Goal: Transaction & Acquisition: Purchase product/service

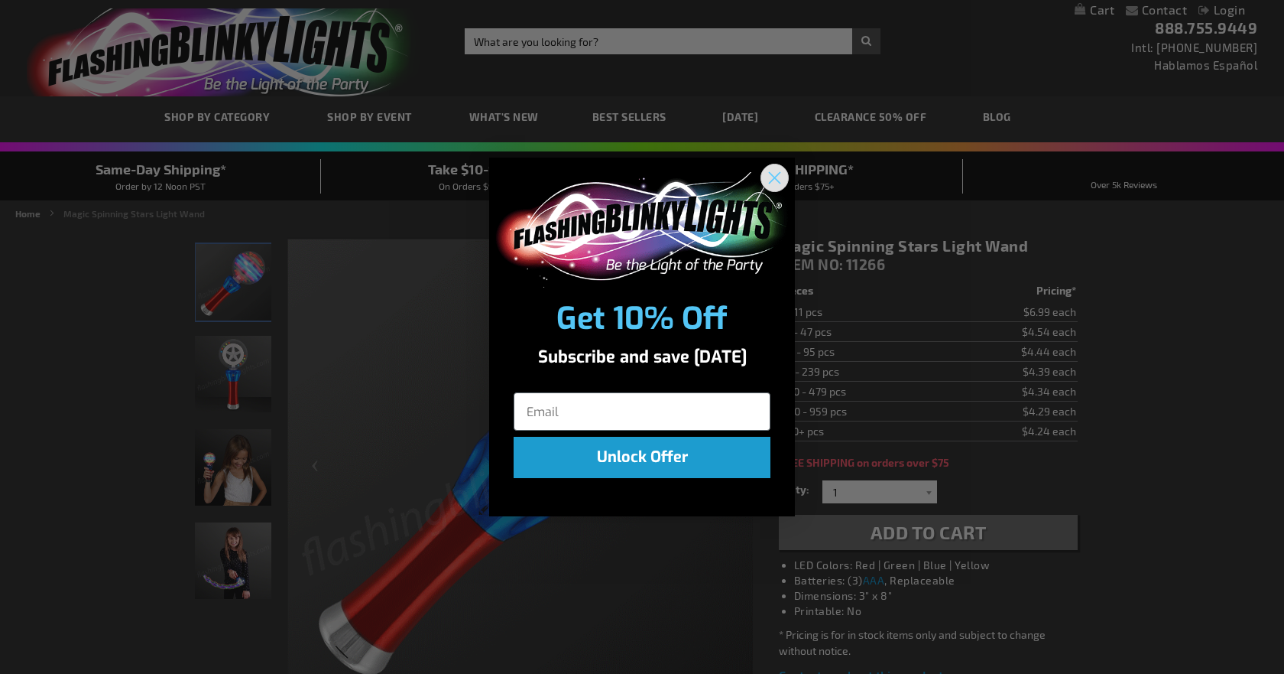
click at [777, 180] on icon "Close dialog" at bounding box center [775, 178] width 11 height 11
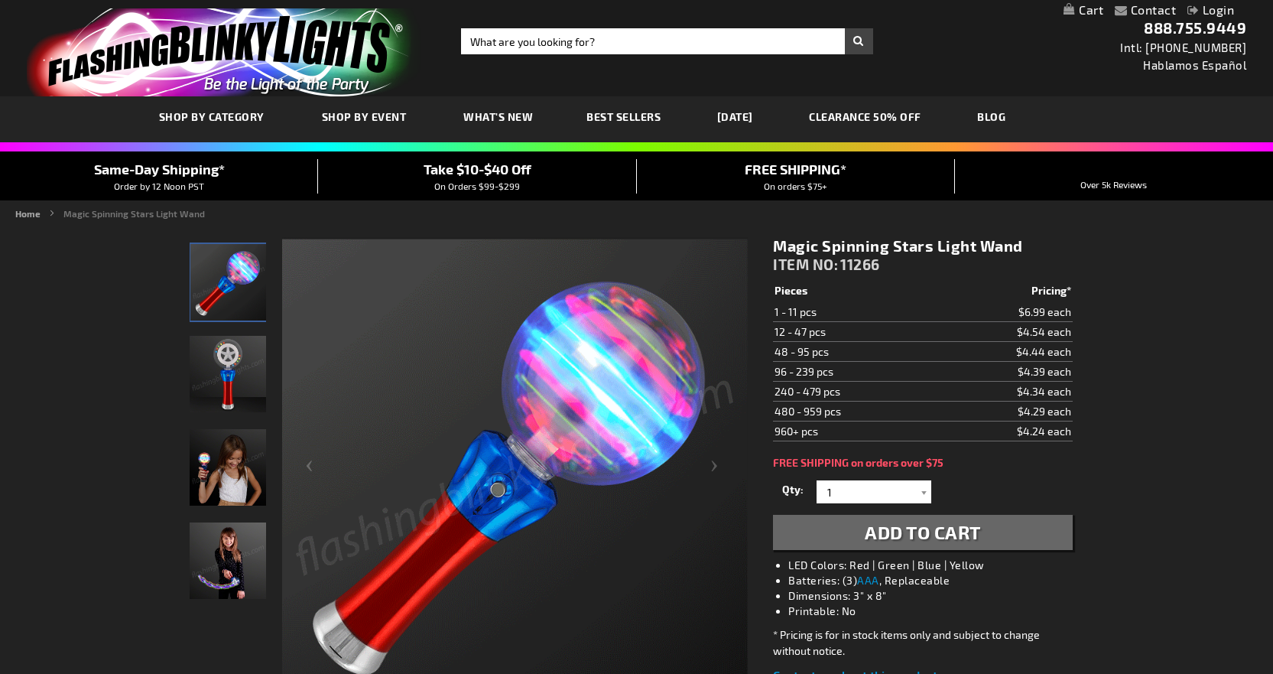
click at [861, 114] on link "CLEARANCE 50% OFF" at bounding box center [864, 116] width 135 height 51
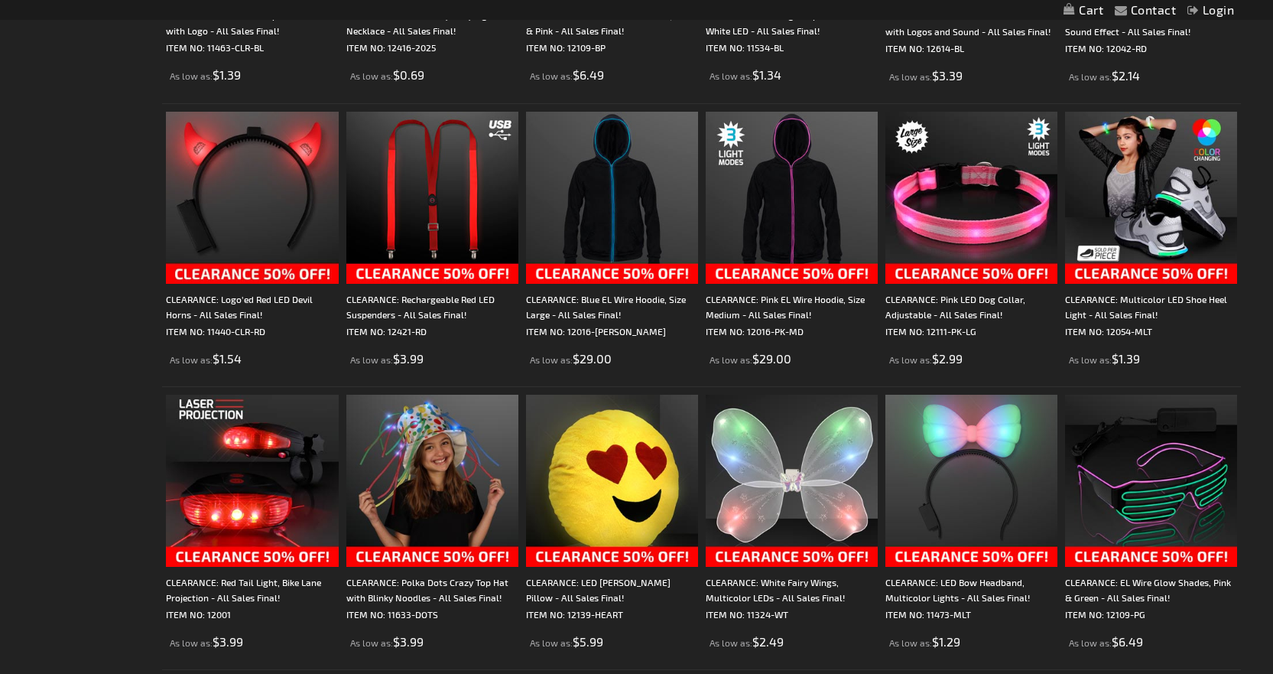
scroll to position [612, 0]
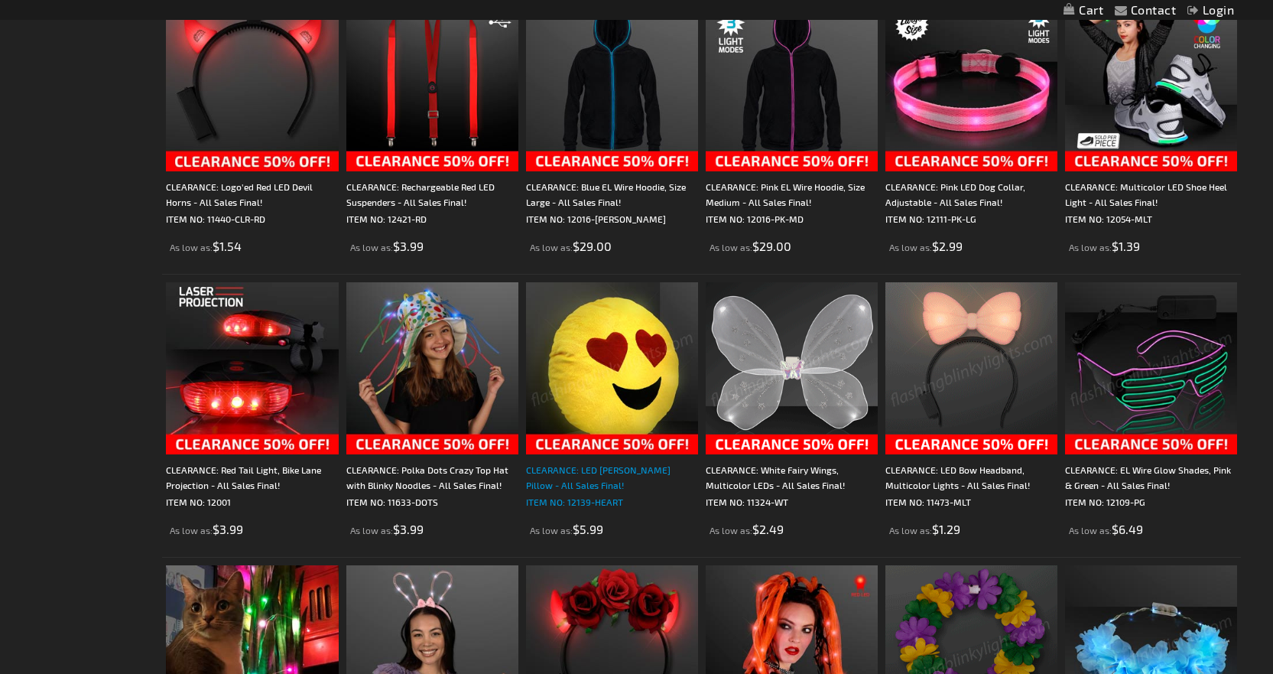
click at [544, 477] on div "CLEARANCE: LED [PERSON_NAME] Pillow - All Sales Final!" at bounding box center [612, 477] width 172 height 31
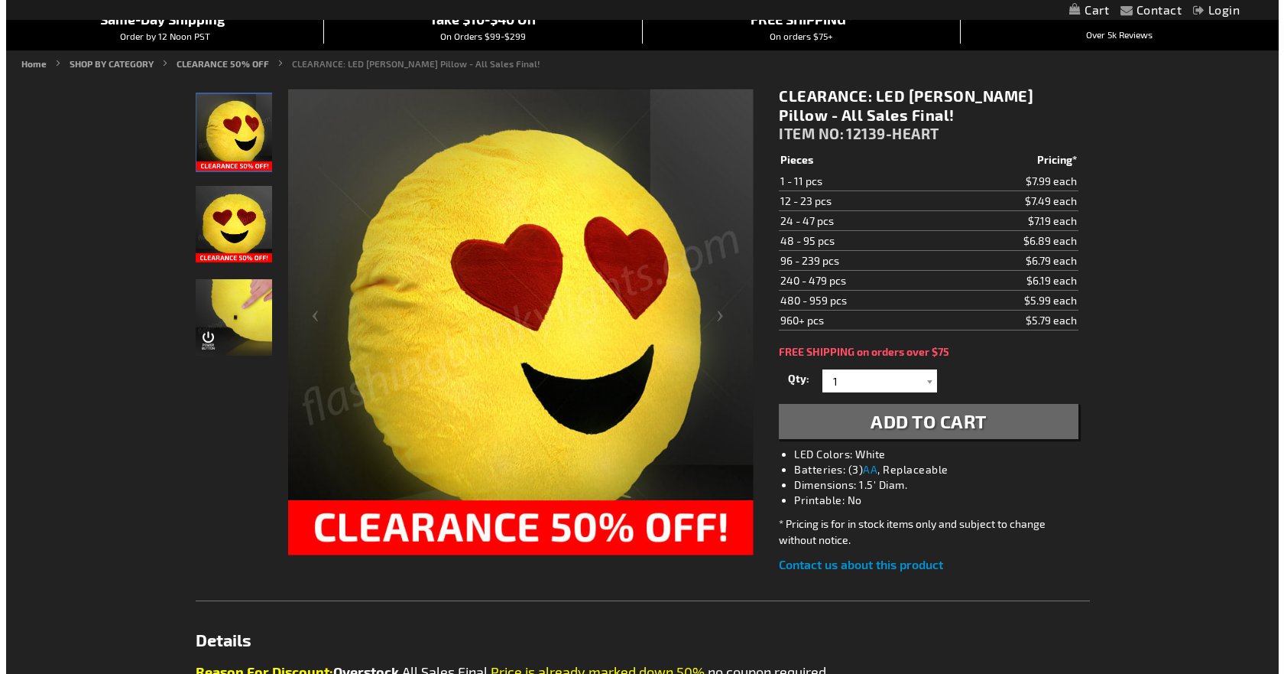
scroll to position [153, 0]
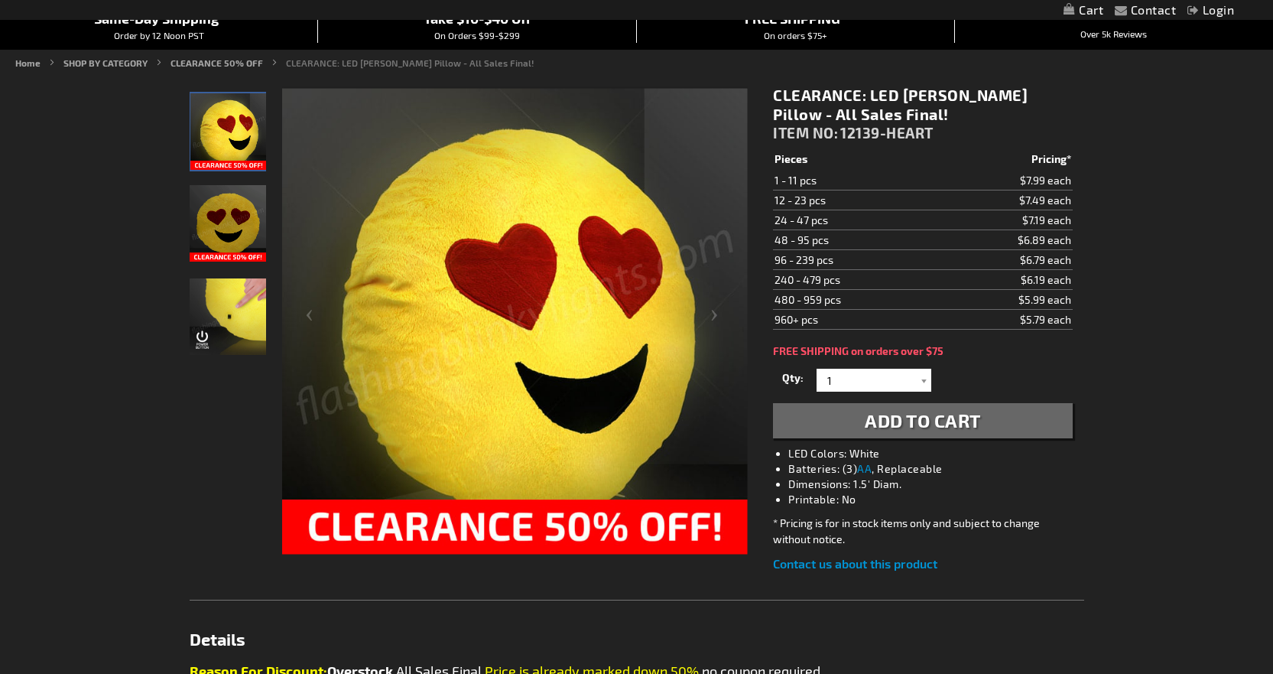
click at [908, 418] on span "Add to Cart" at bounding box center [923, 420] width 116 height 22
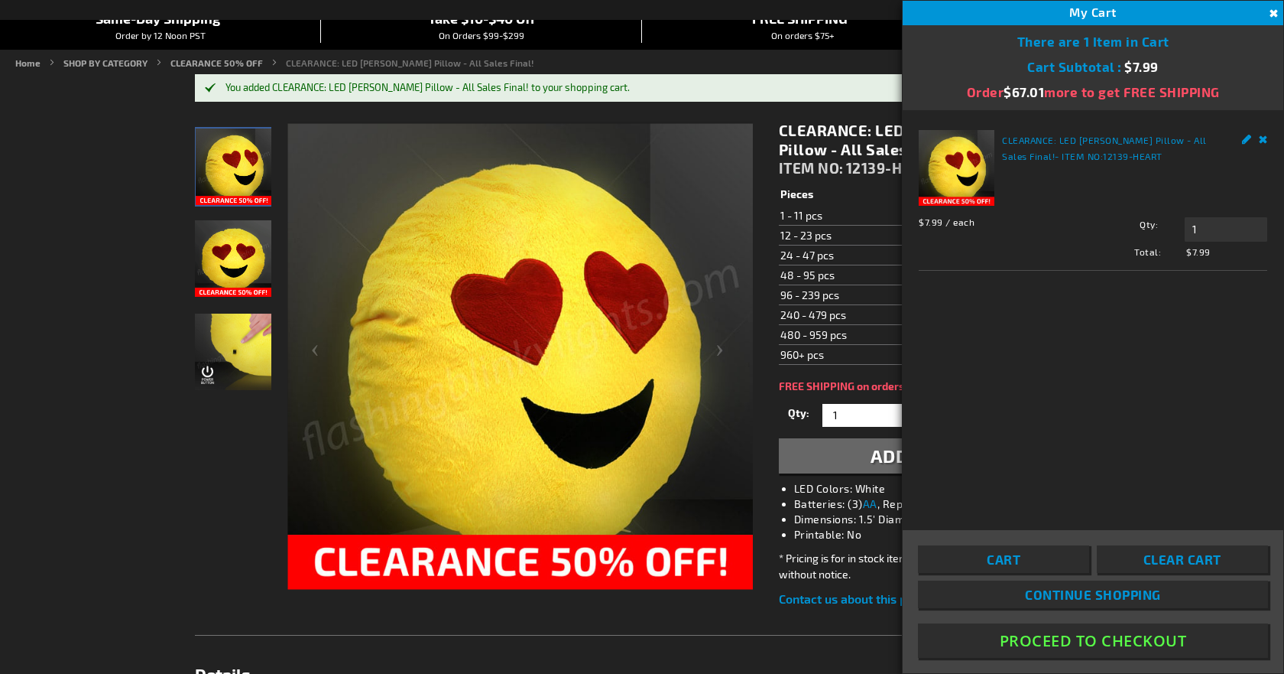
click at [1081, 595] on span "Continue Shopping" at bounding box center [1093, 593] width 136 height 15
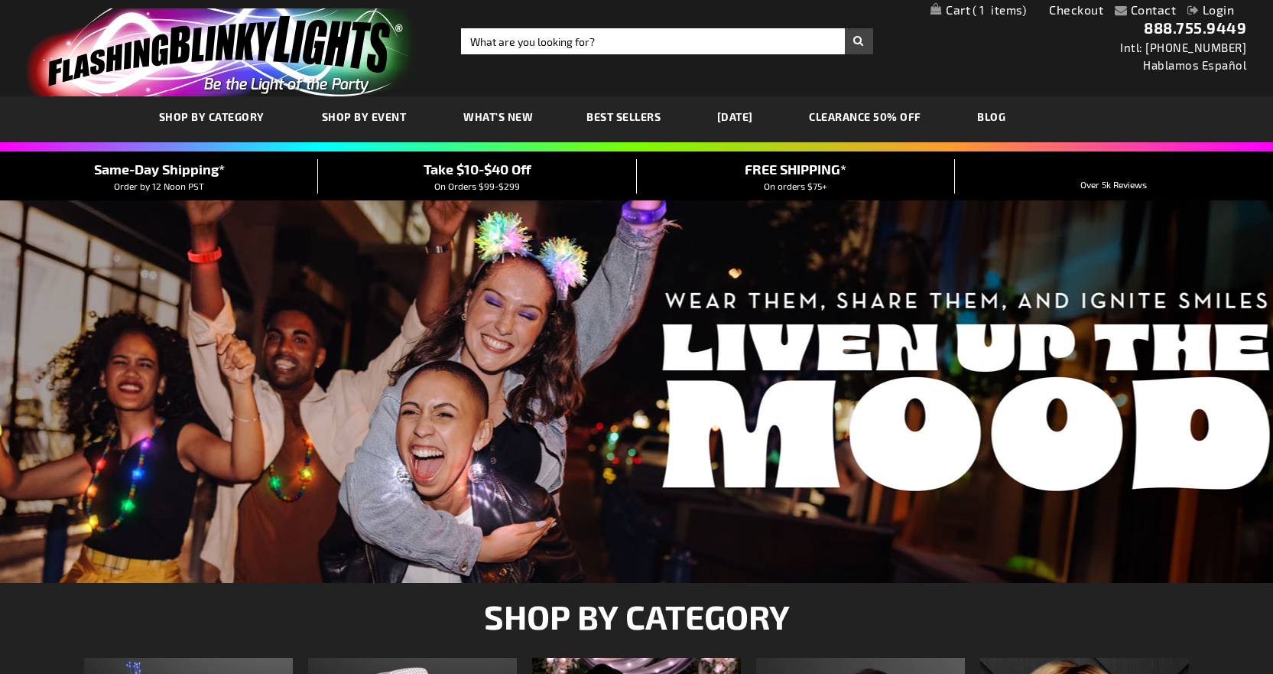
click at [891, 116] on link "CLEARANCE 50% OFF" at bounding box center [864, 116] width 135 height 51
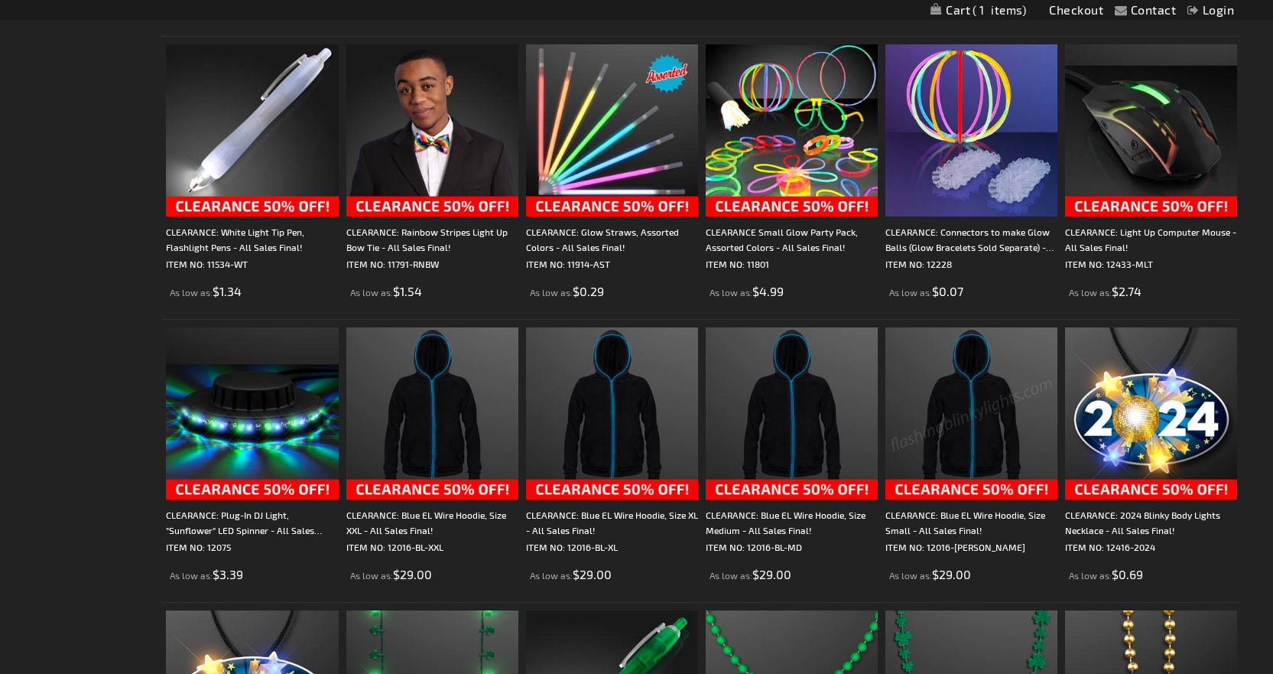
scroll to position [1835, 0]
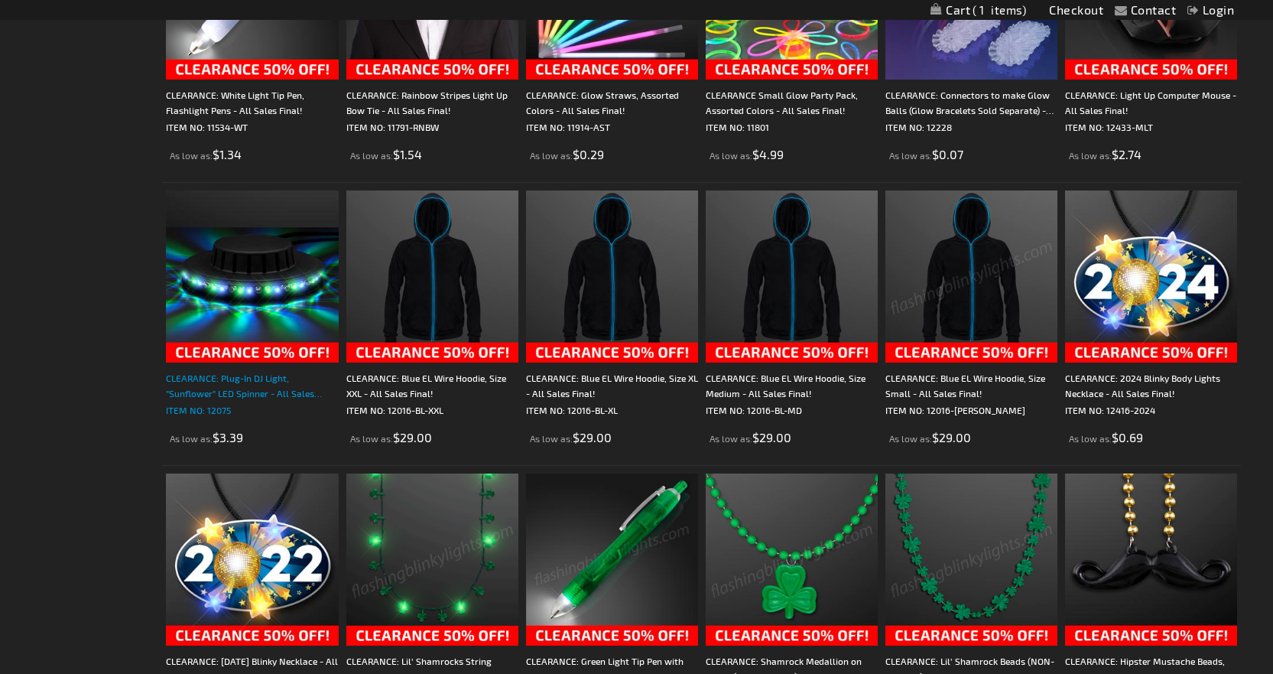
click at [209, 385] on div "CLEARANCE: Plug-In DJ Light, "Sunflower" LED Spinner - All Sales Final!" at bounding box center [252, 385] width 172 height 31
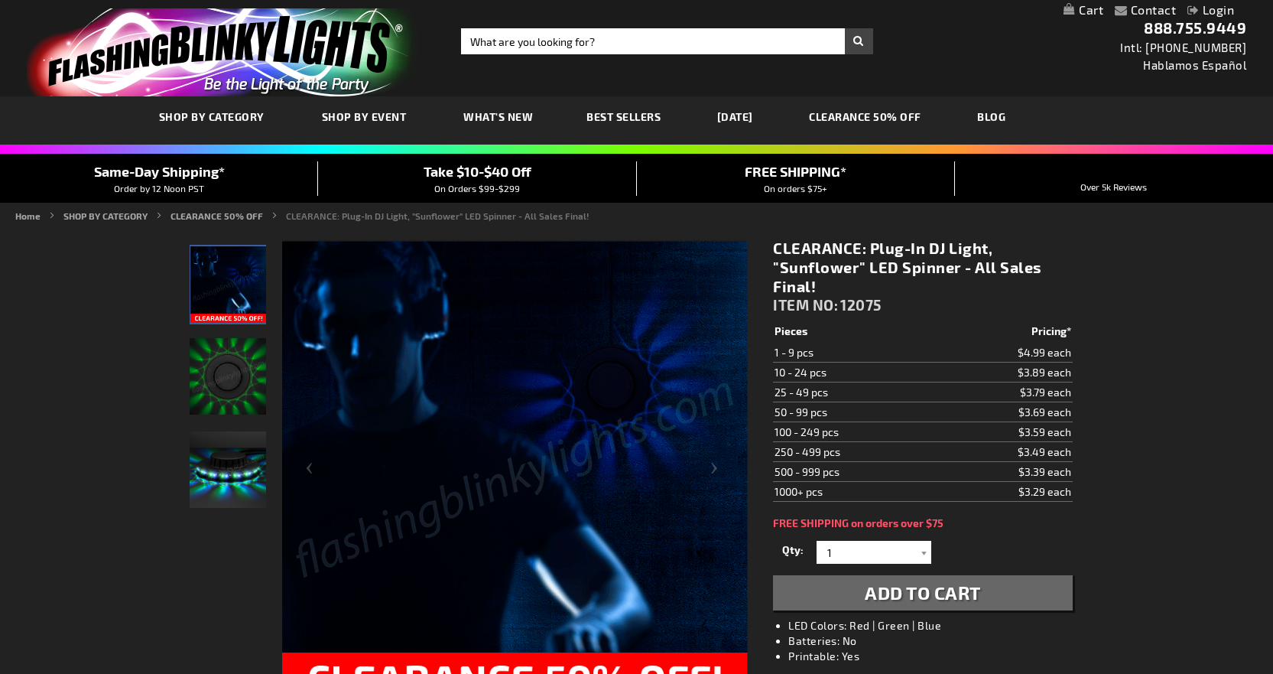
click at [224, 385] on img "Party LED Sunflower Plug-In Light Up" at bounding box center [228, 376] width 76 height 76
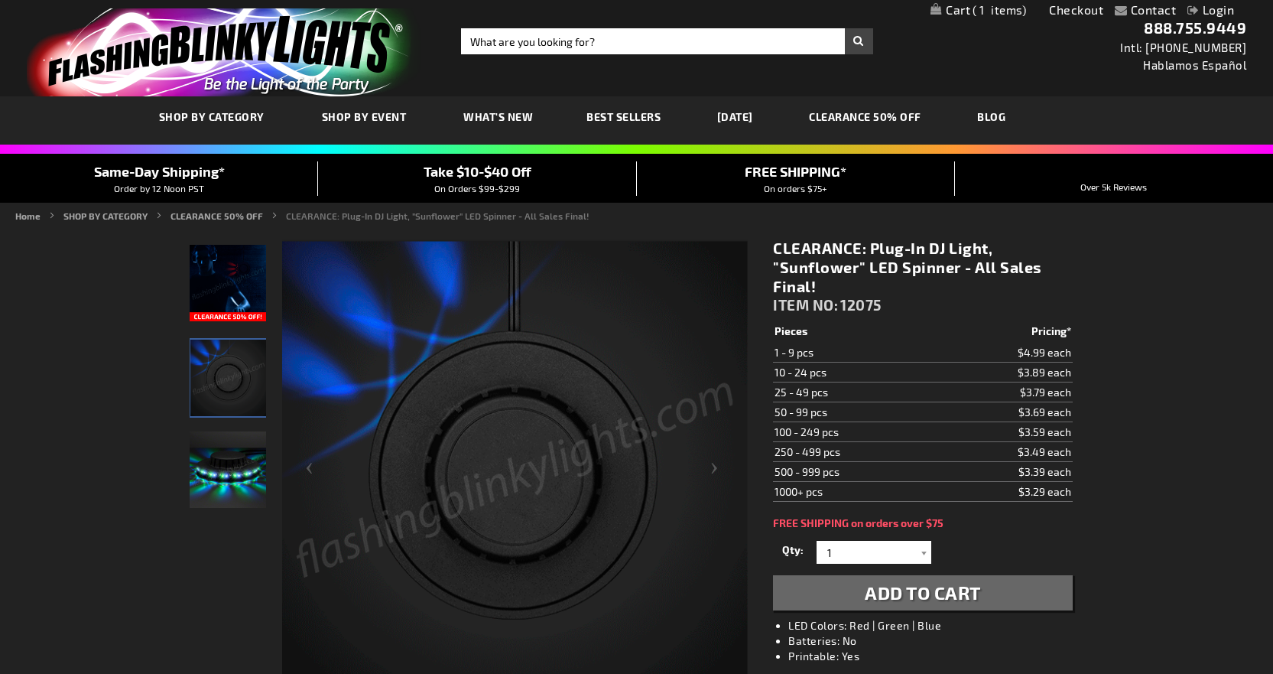
click at [224, 474] on img "Party LED Sunflower Plug-In Light Up" at bounding box center [228, 469] width 76 height 76
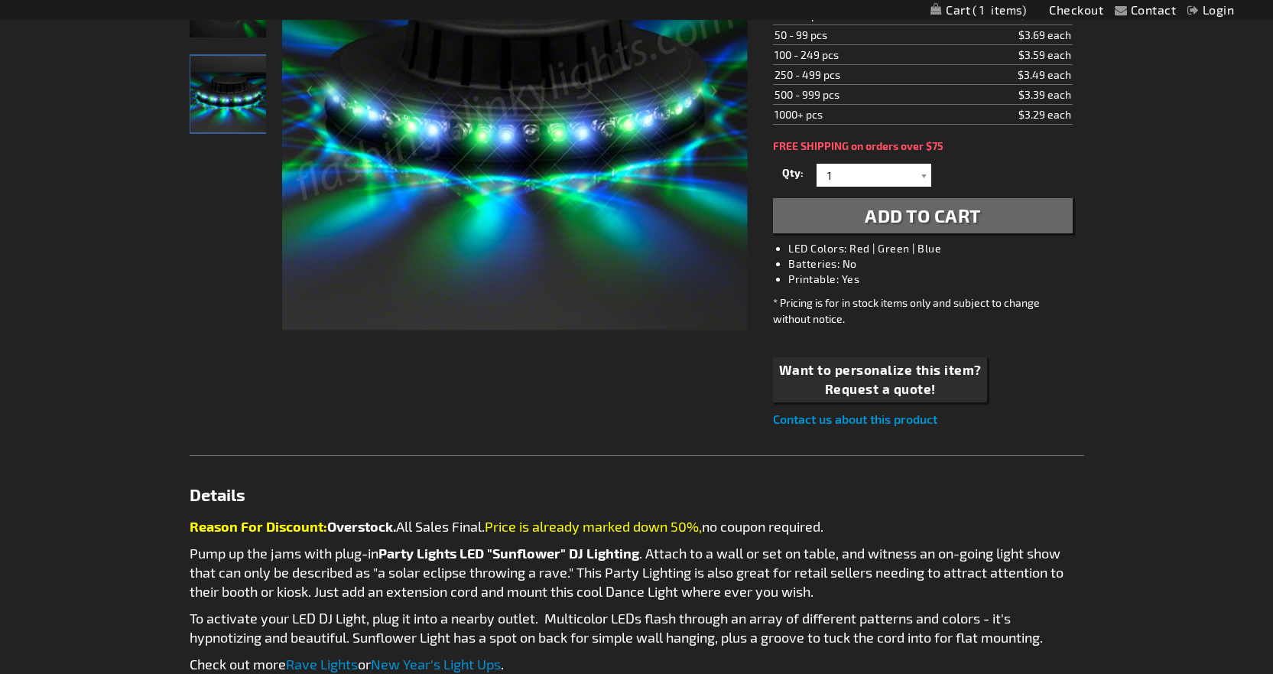
scroll to position [382, 0]
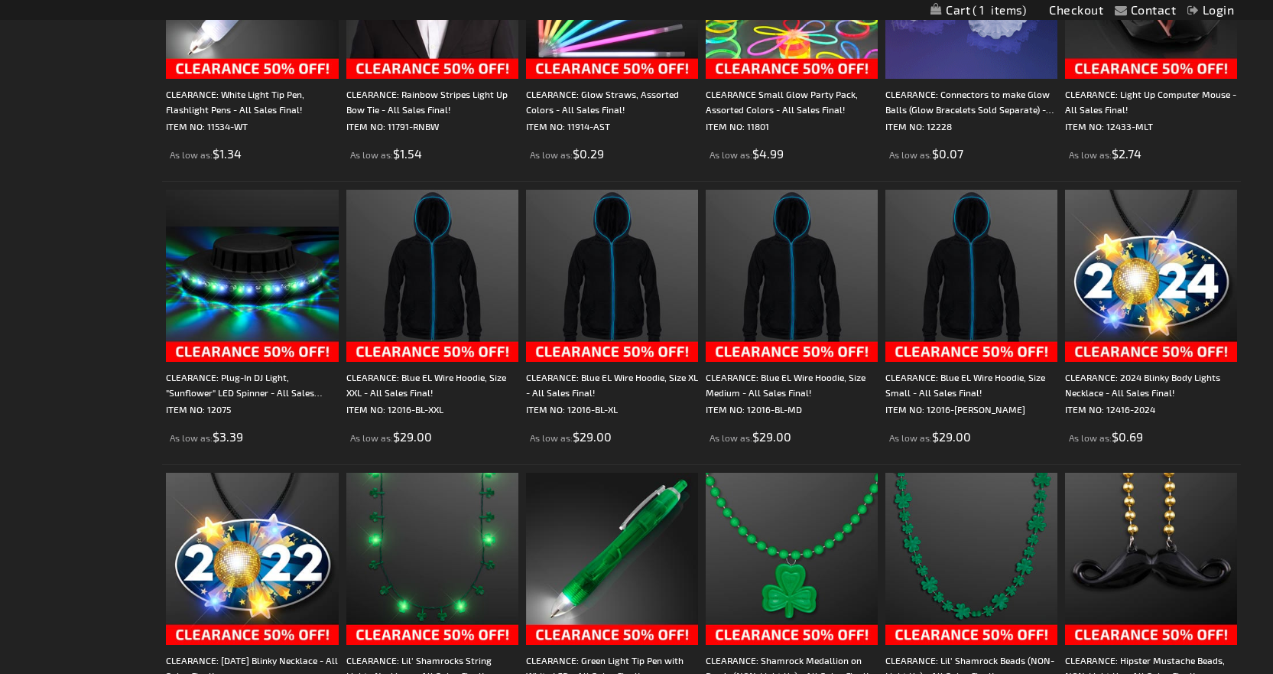
scroll to position [1835, 0]
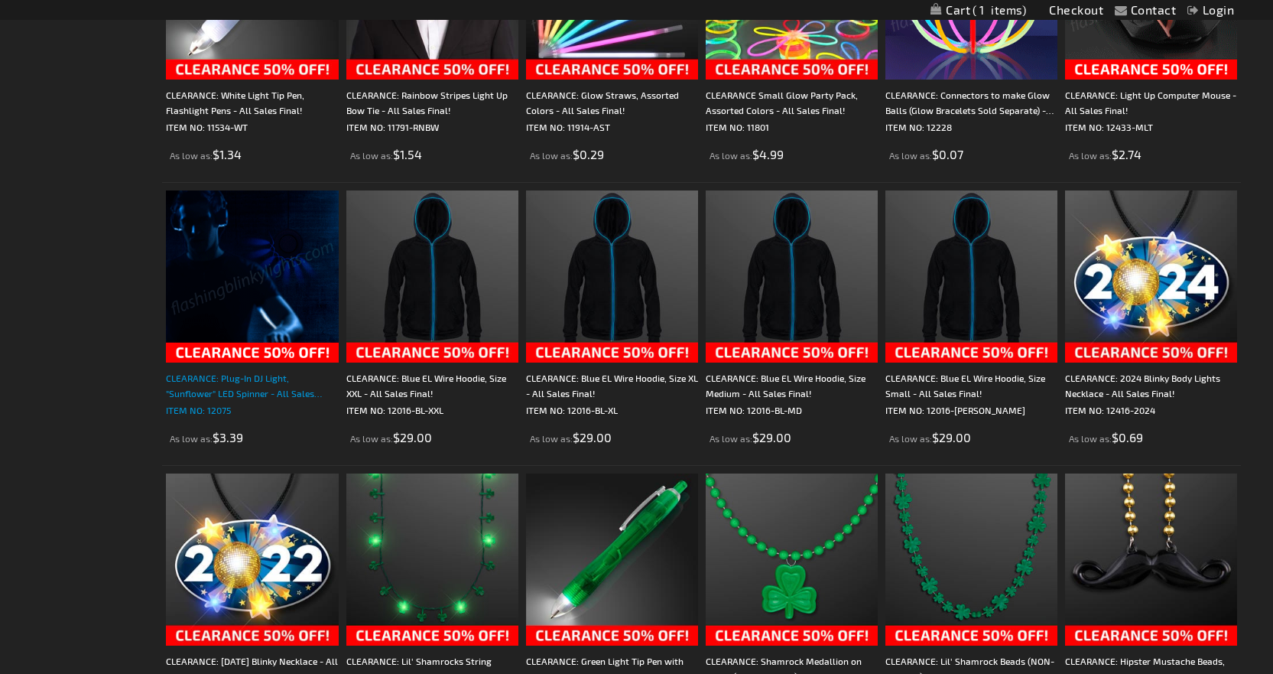
click at [235, 389] on div "CLEARANCE: Plug-In DJ Light, "Sunflower" LED Spinner - All Sales Final!" at bounding box center [252, 385] width 172 height 31
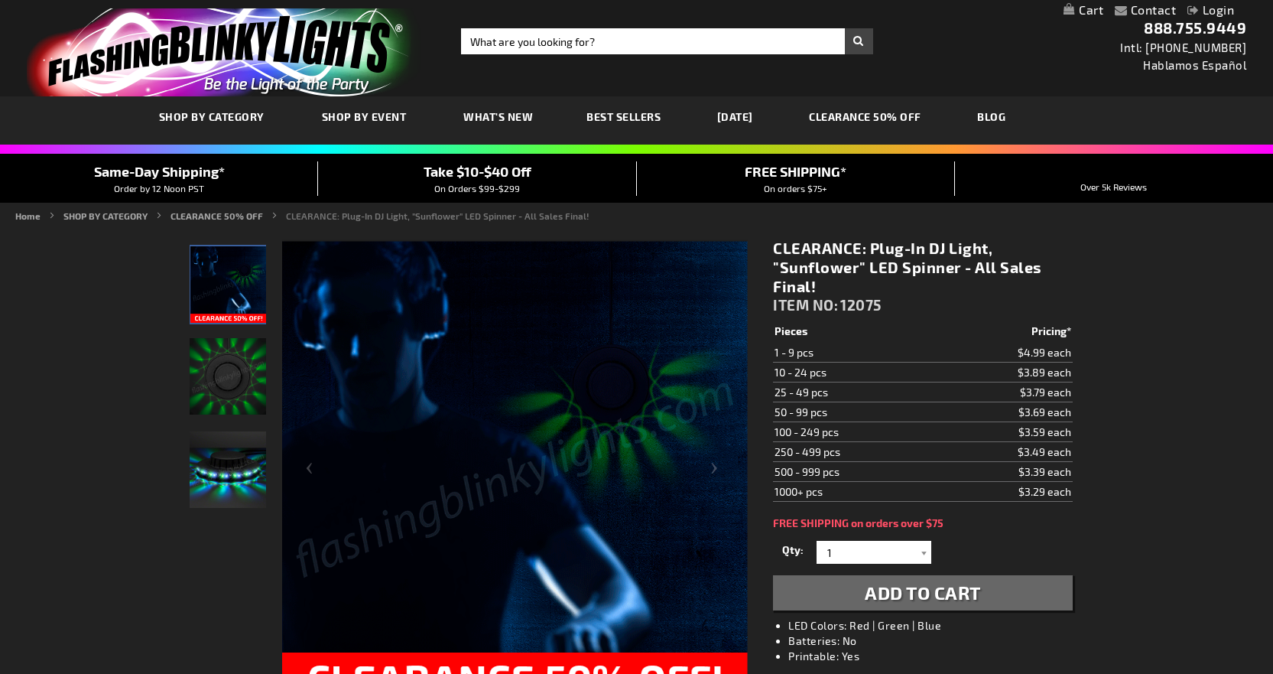
click at [908, 589] on span "Add to Cart" at bounding box center [923, 592] width 116 height 22
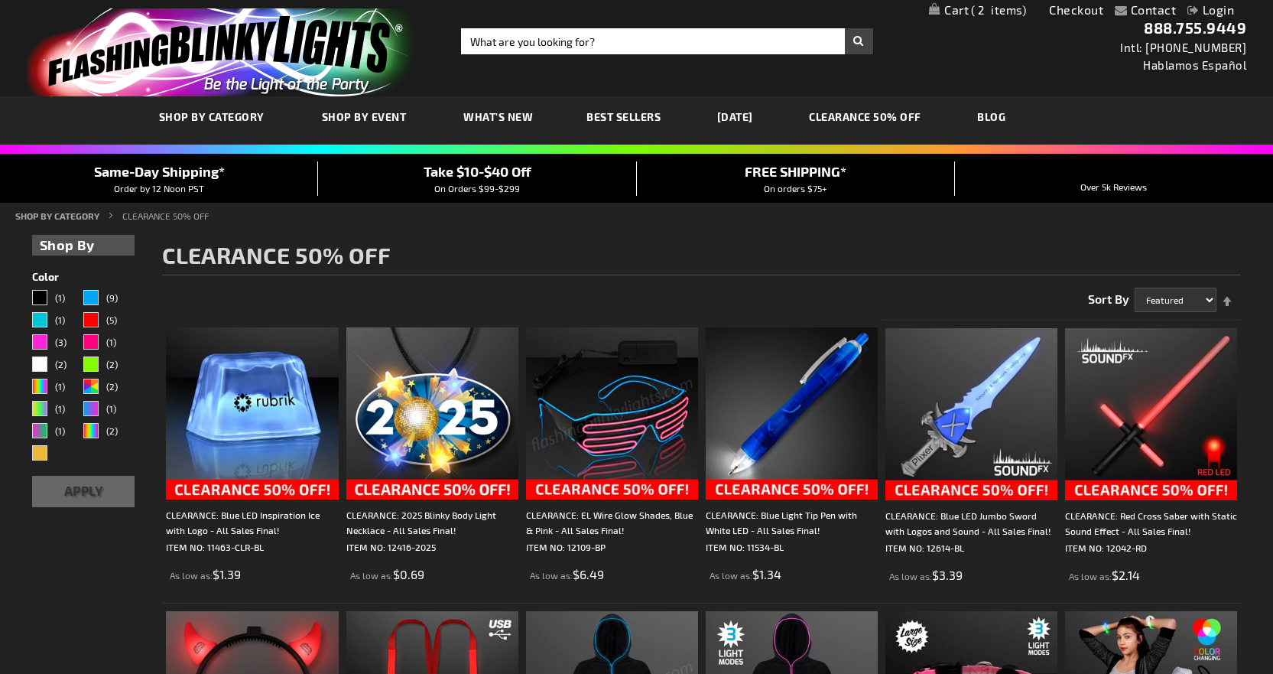
click at [609, 115] on span "Best Sellers" at bounding box center [623, 116] width 74 height 13
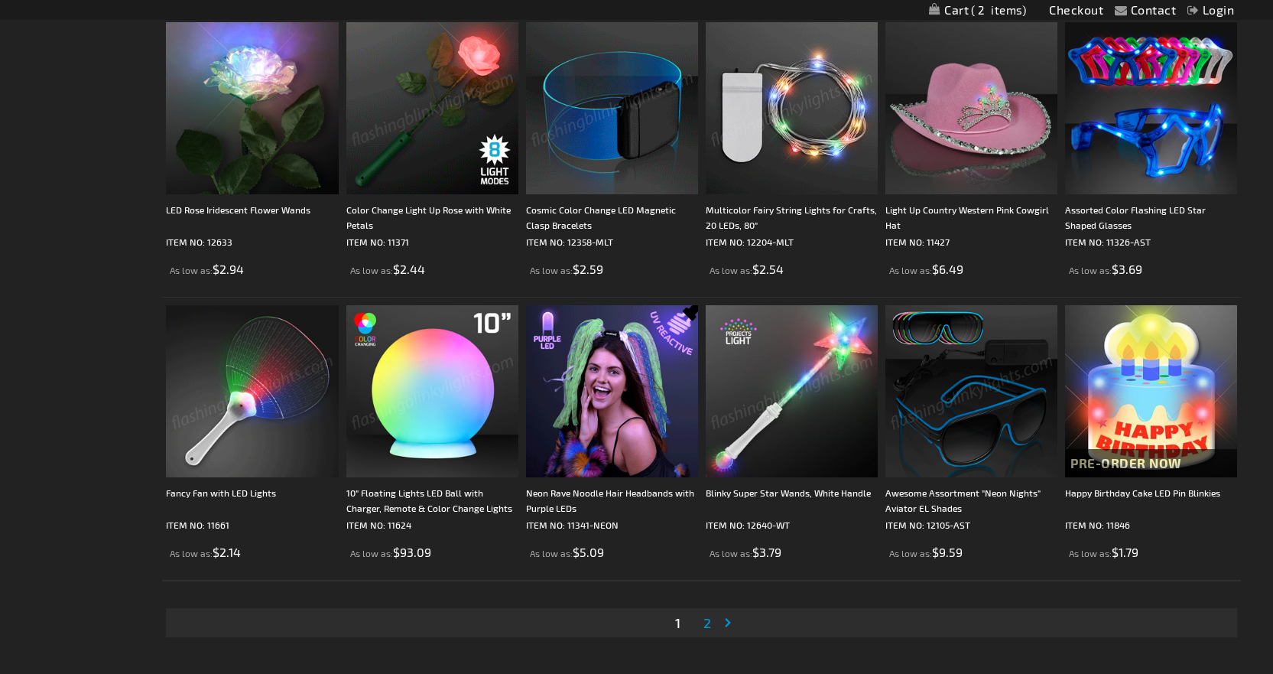
scroll to position [3058, 0]
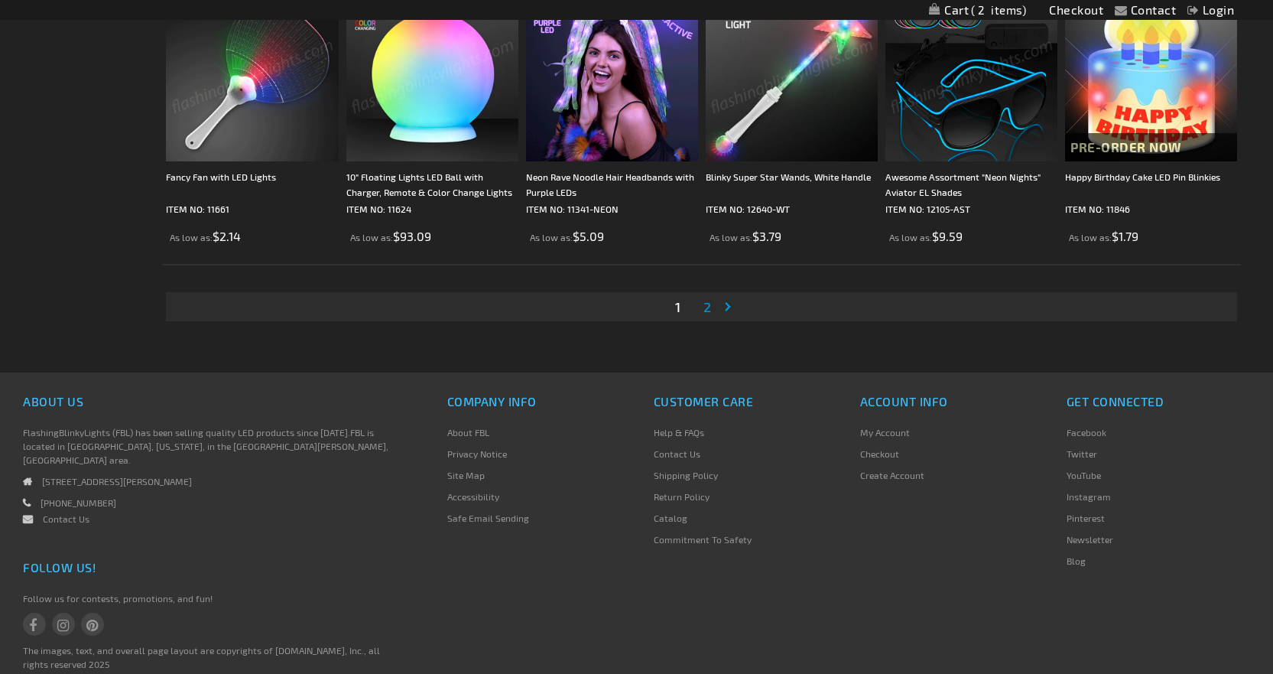
click at [706, 305] on span "2" at bounding box center [707, 306] width 8 height 17
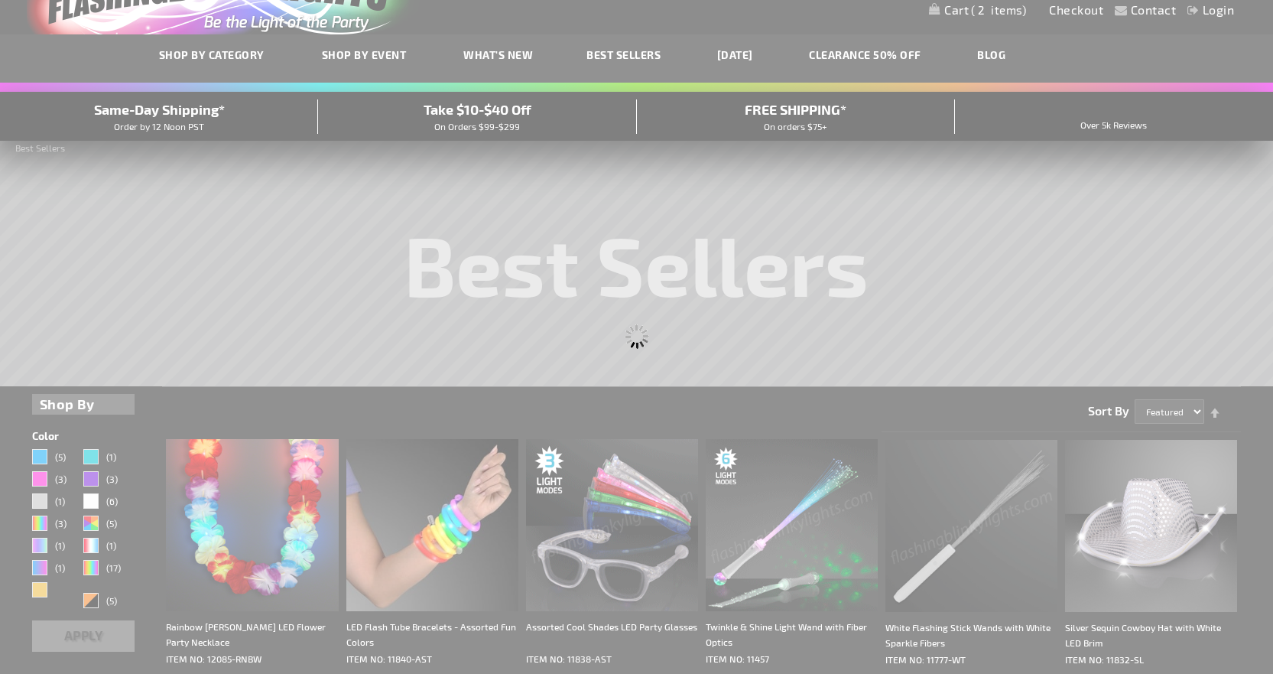
scroll to position [24, 0]
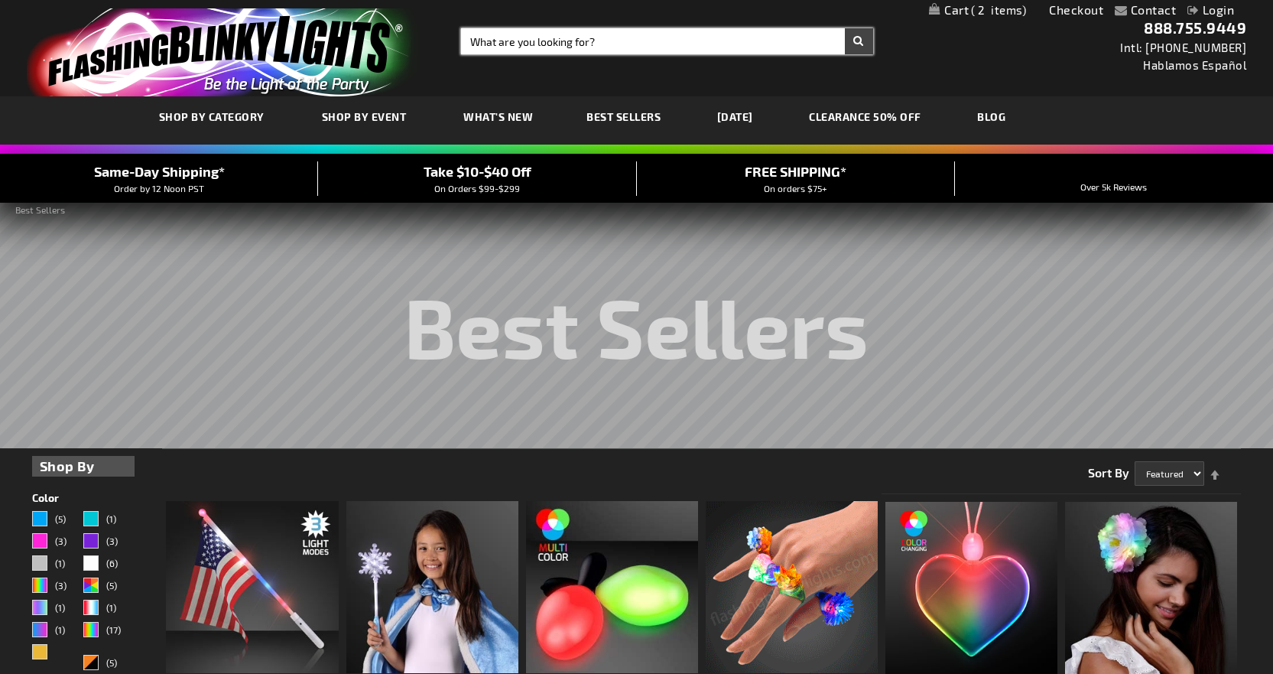
click at [505, 34] on input "Search" at bounding box center [667, 41] width 412 height 26
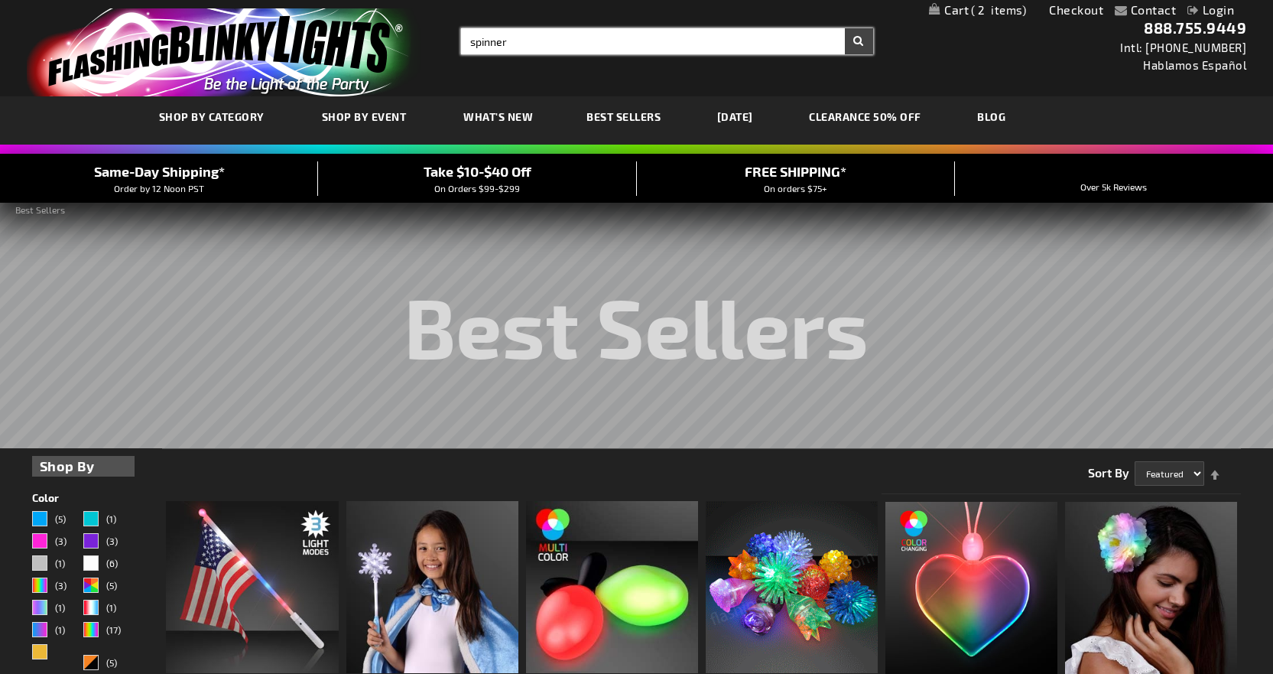
type input "spinner"
click at [845, 28] on button "Search" at bounding box center [859, 41] width 28 height 26
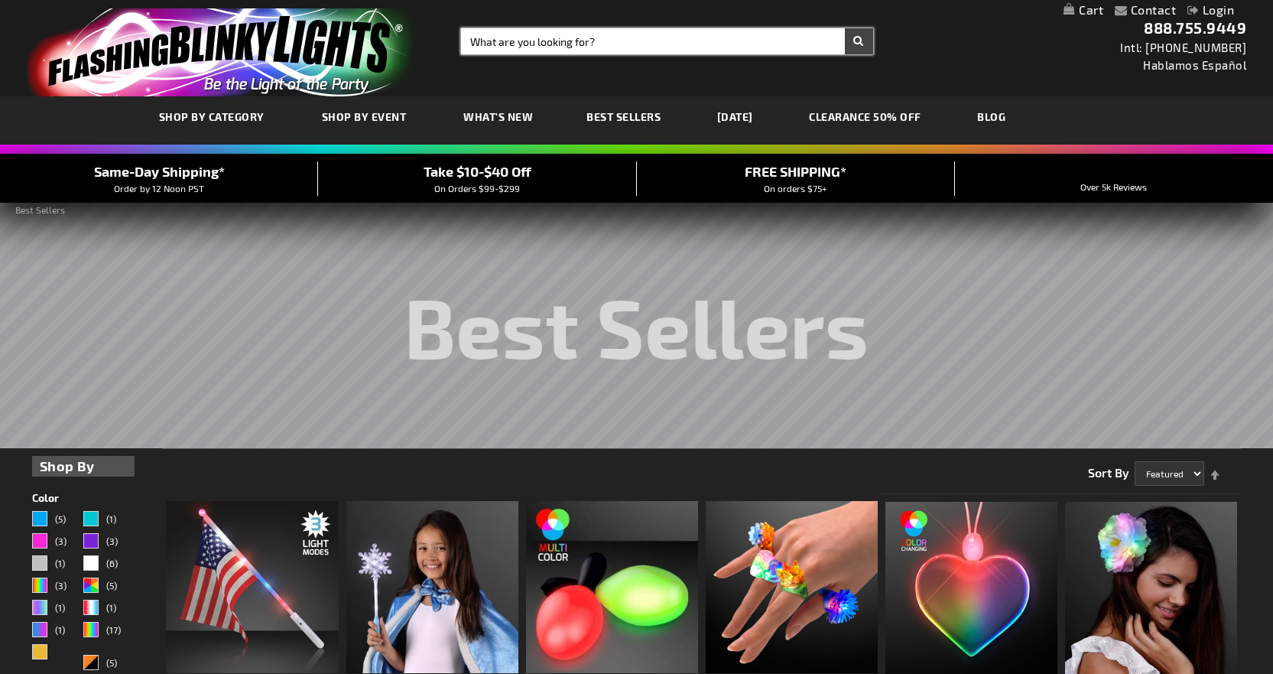
click at [492, 41] on input "Search" at bounding box center [667, 41] width 412 height 26
type input "spinning wand"
click at [845, 28] on button "Search" at bounding box center [859, 41] width 28 height 26
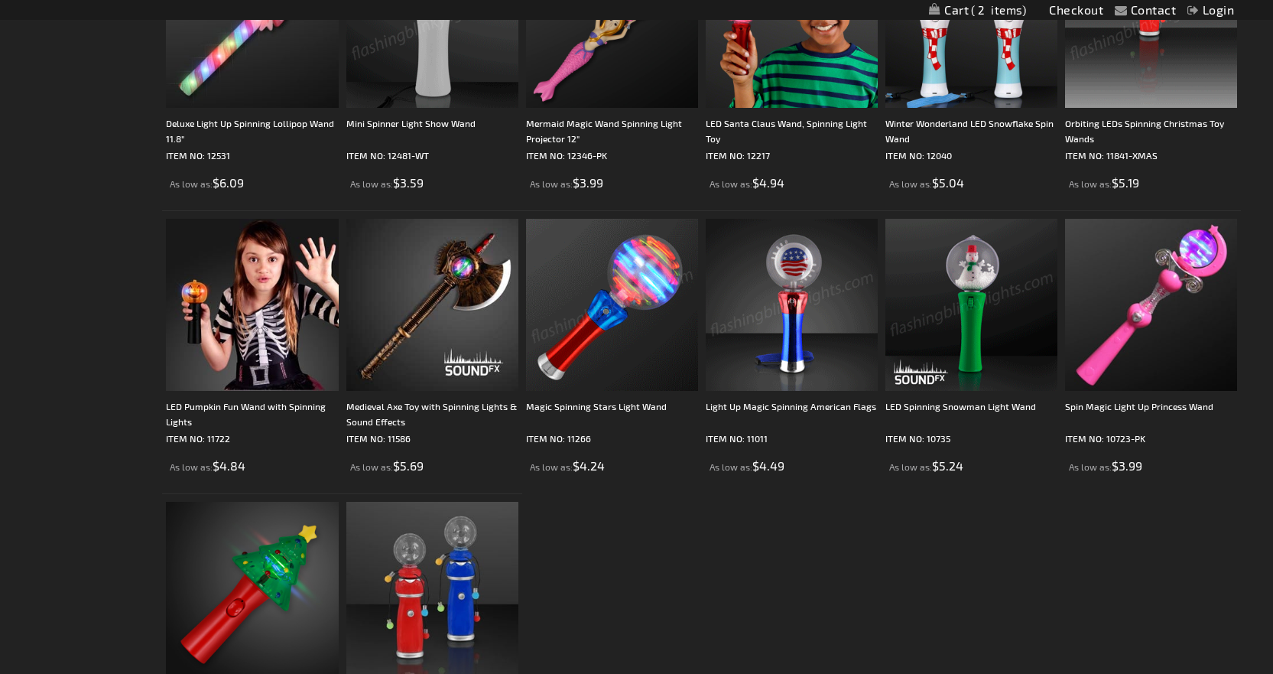
scroll to position [688, 0]
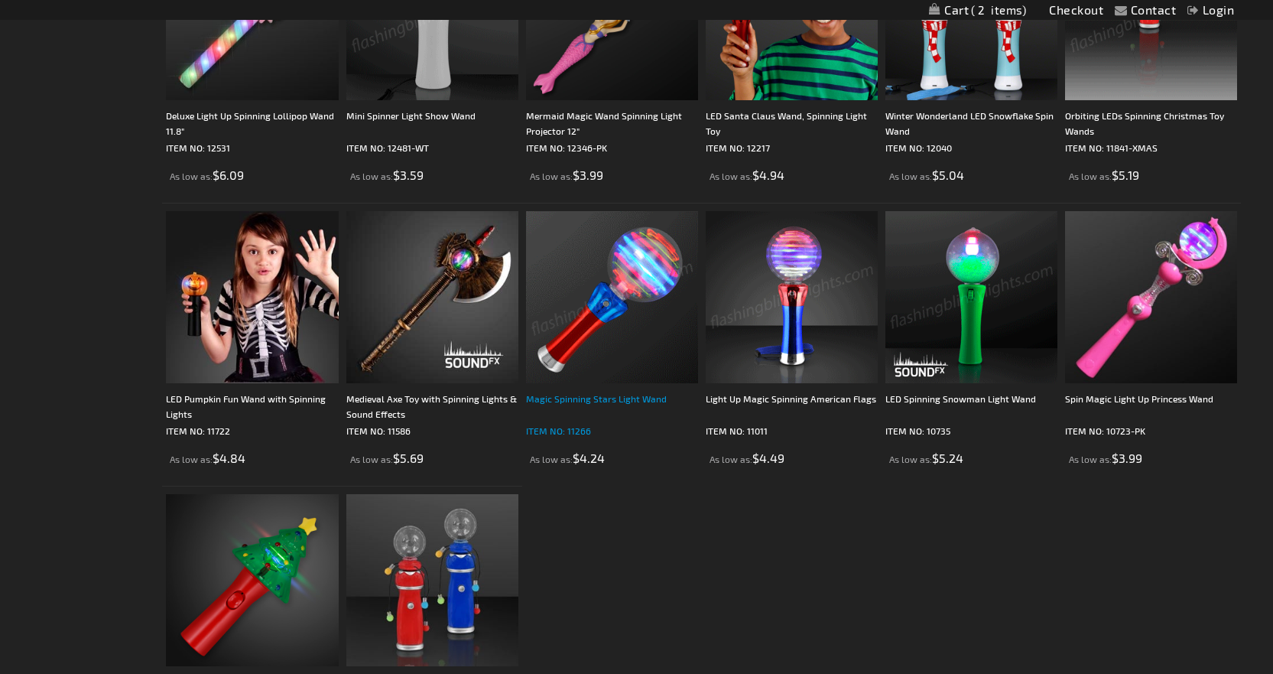
click at [560, 401] on div "Magic Spinning Stars Light Wand" at bounding box center [612, 406] width 172 height 31
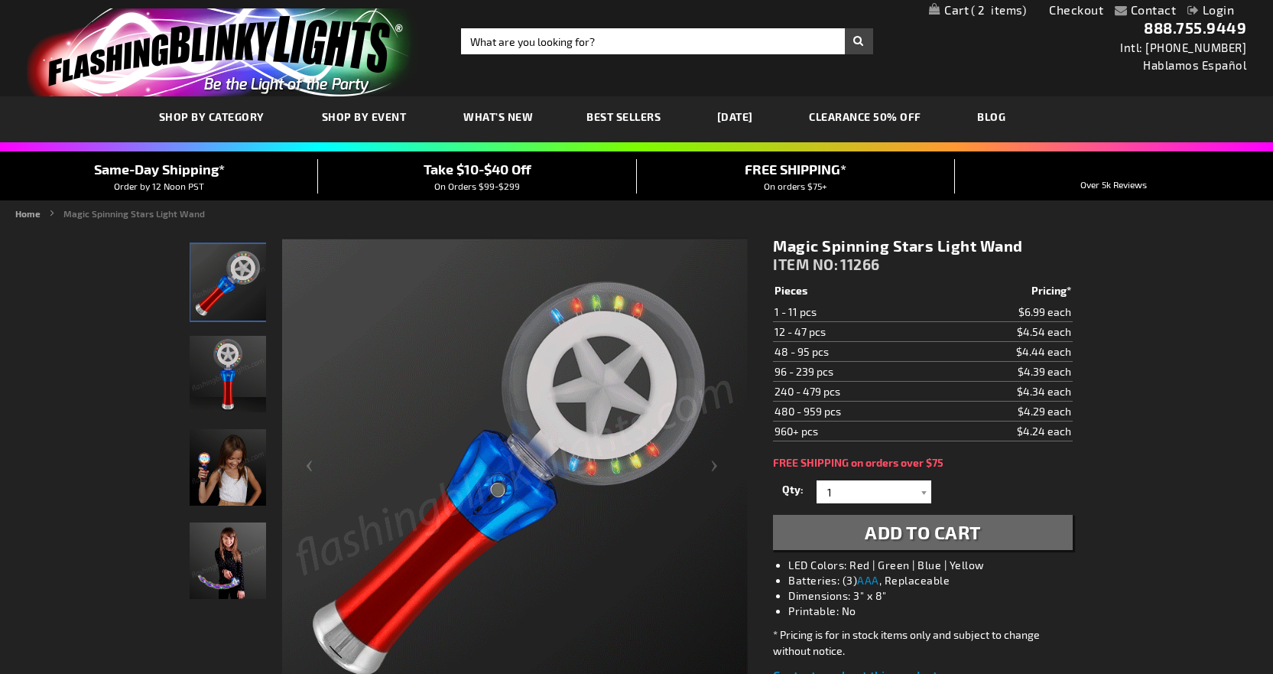
drag, startPoint x: 906, startPoint y: 531, endPoint x: 904, endPoint y: 539, distance: 8.0
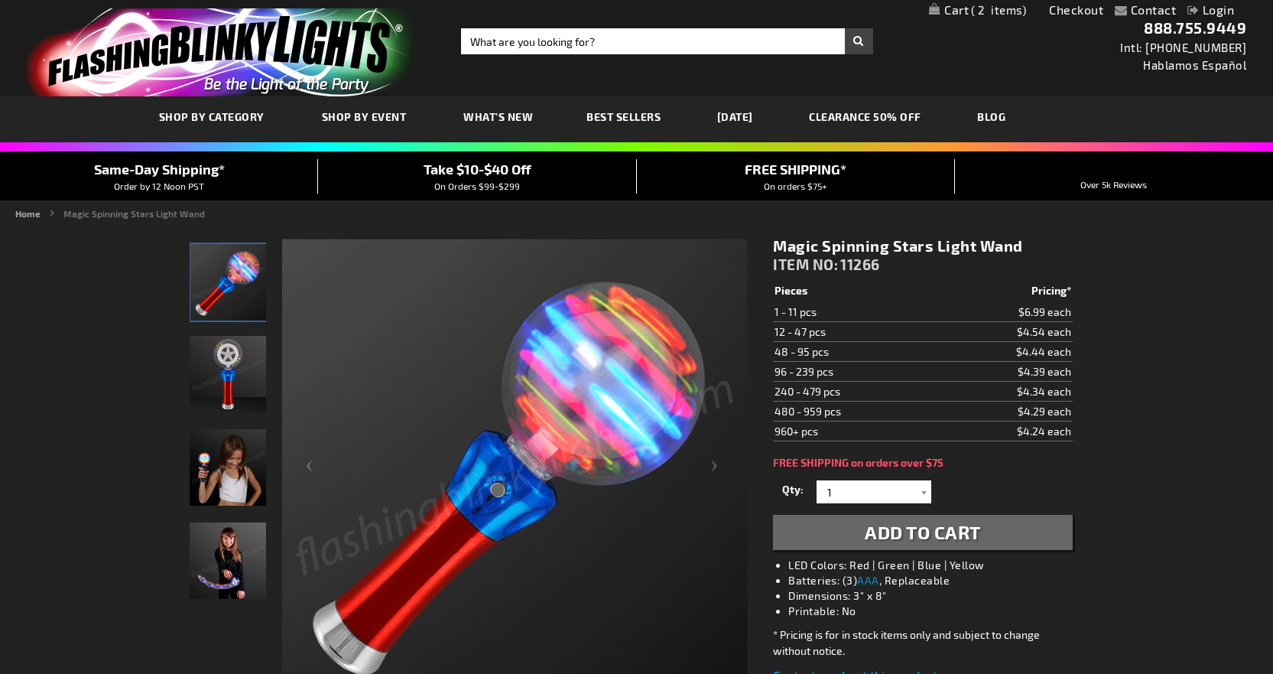
click at [904, 531] on span "Add to Cart" at bounding box center [923, 532] width 116 height 22
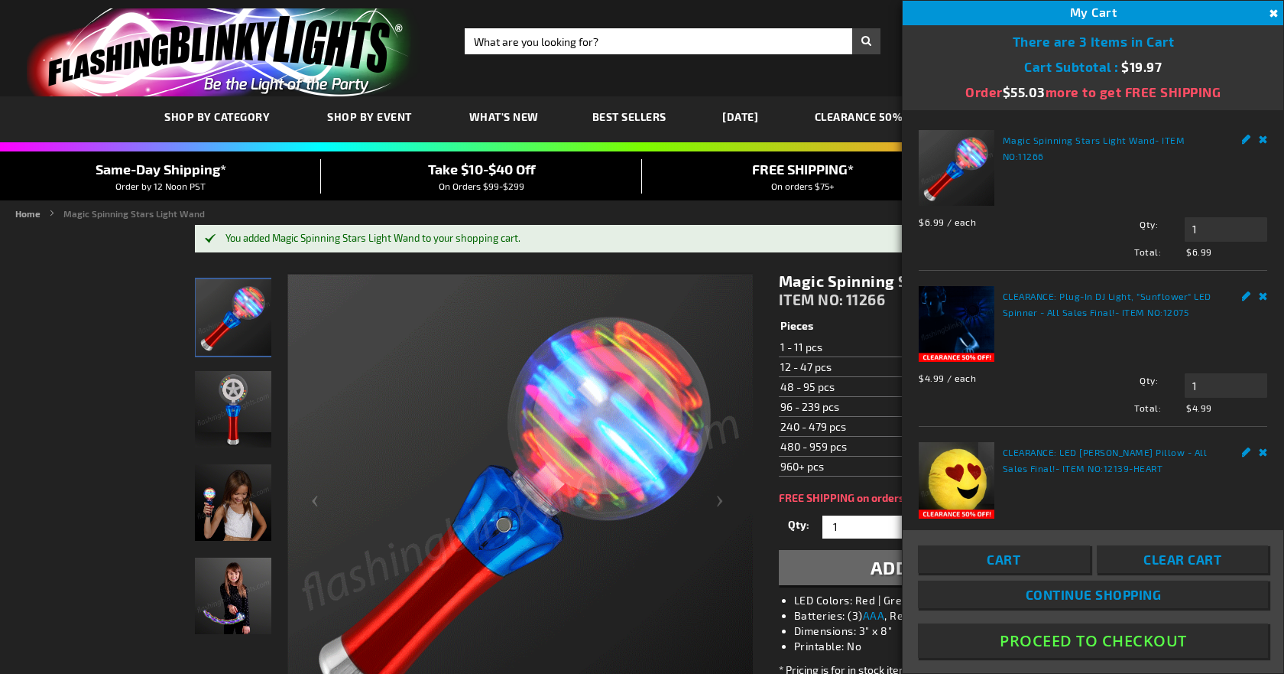
click at [1002, 557] on span "Cart" at bounding box center [1004, 558] width 34 height 15
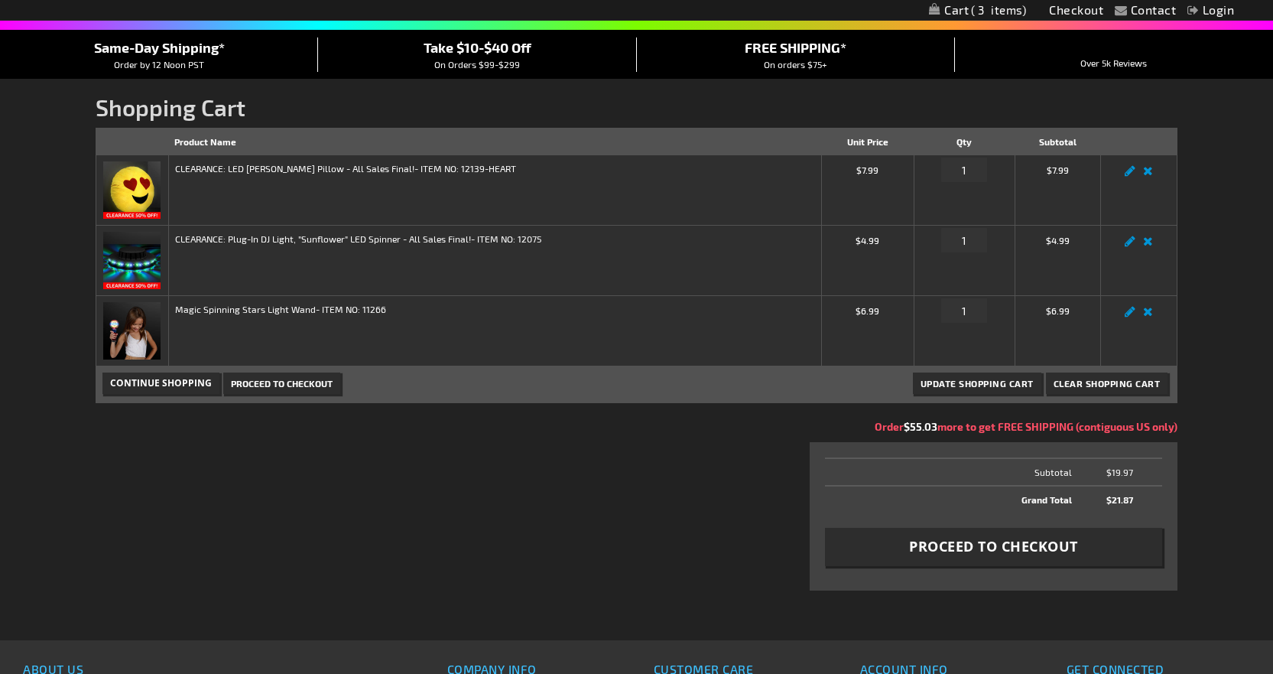
scroll to position [153, 0]
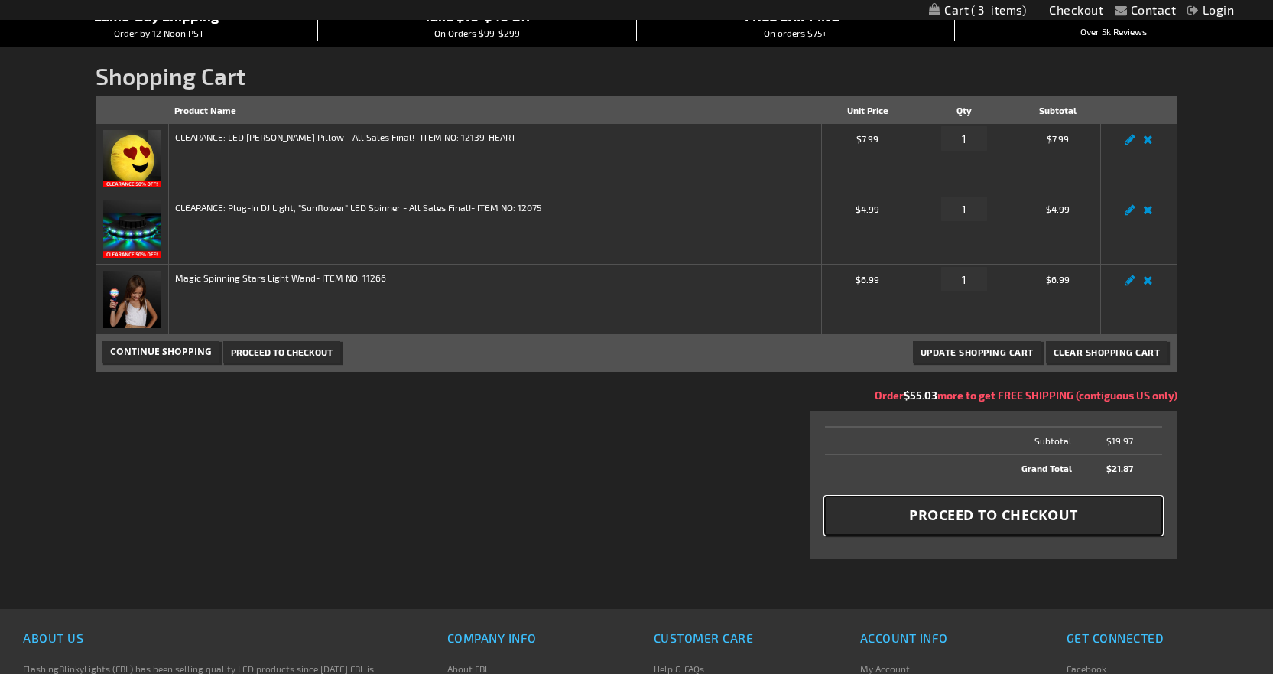
click at [962, 517] on span "Proceed to Checkout" at bounding box center [993, 514] width 169 height 19
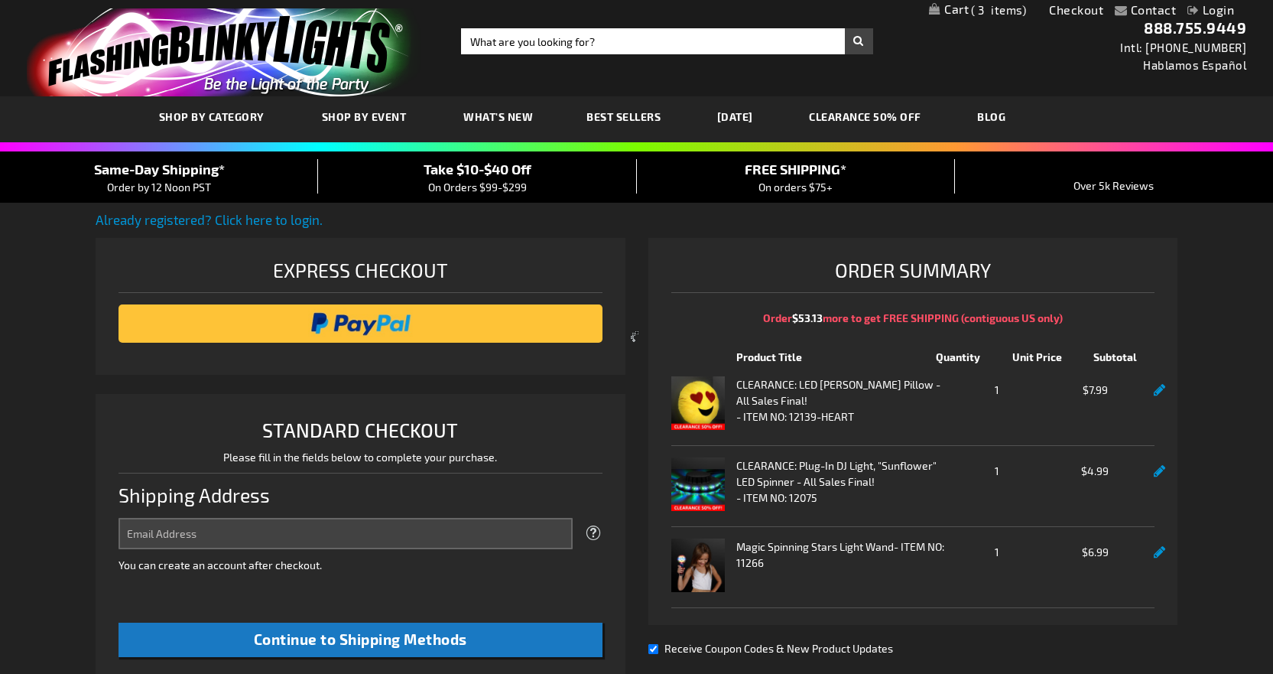
select select "US"
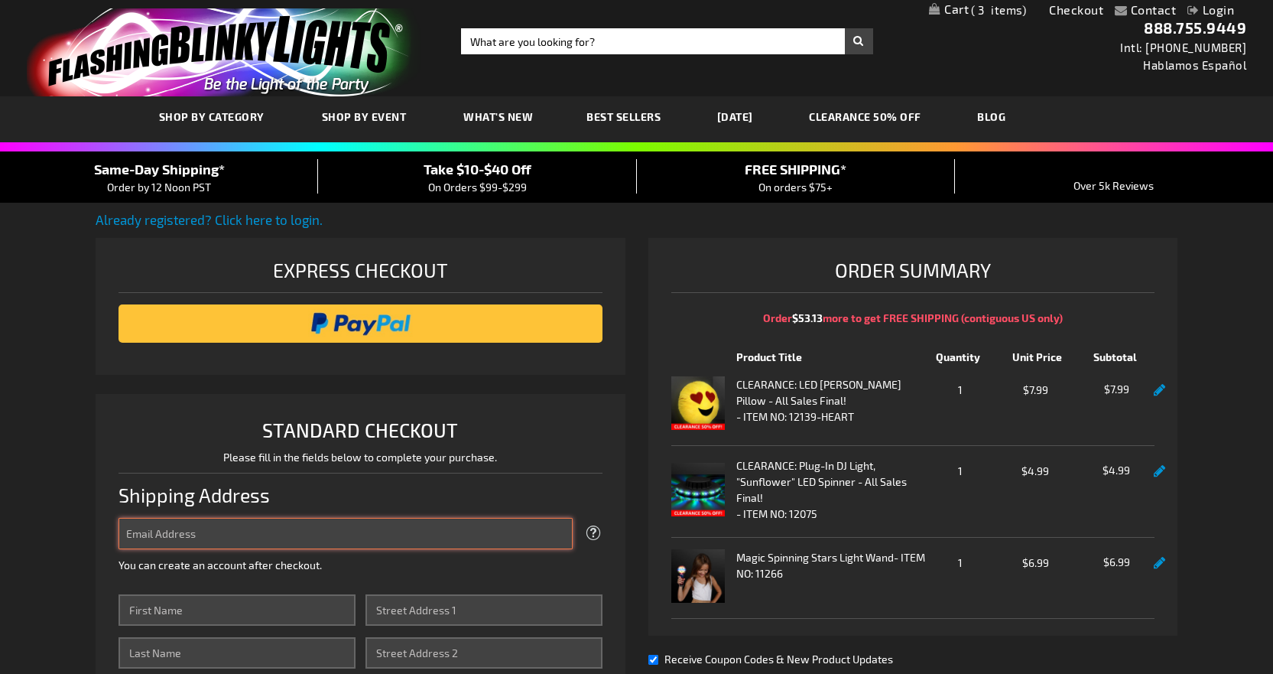
click at [128, 534] on input "Email Address" at bounding box center [346, 533] width 454 height 31
type input "constructqueen@comcast.net"
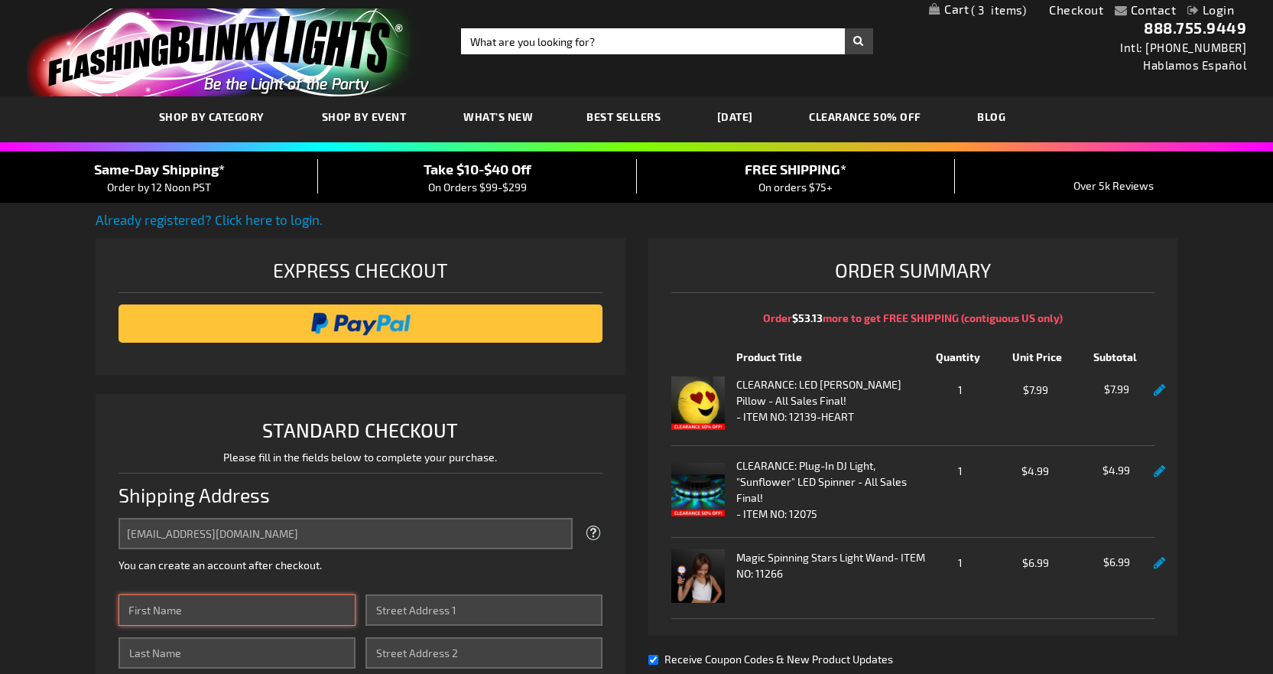
click at [130, 609] on input "First Name" at bounding box center [237, 609] width 237 height 31
type input "Veronica"
type input "Whitley"
type input "10383 SW 173 Street"
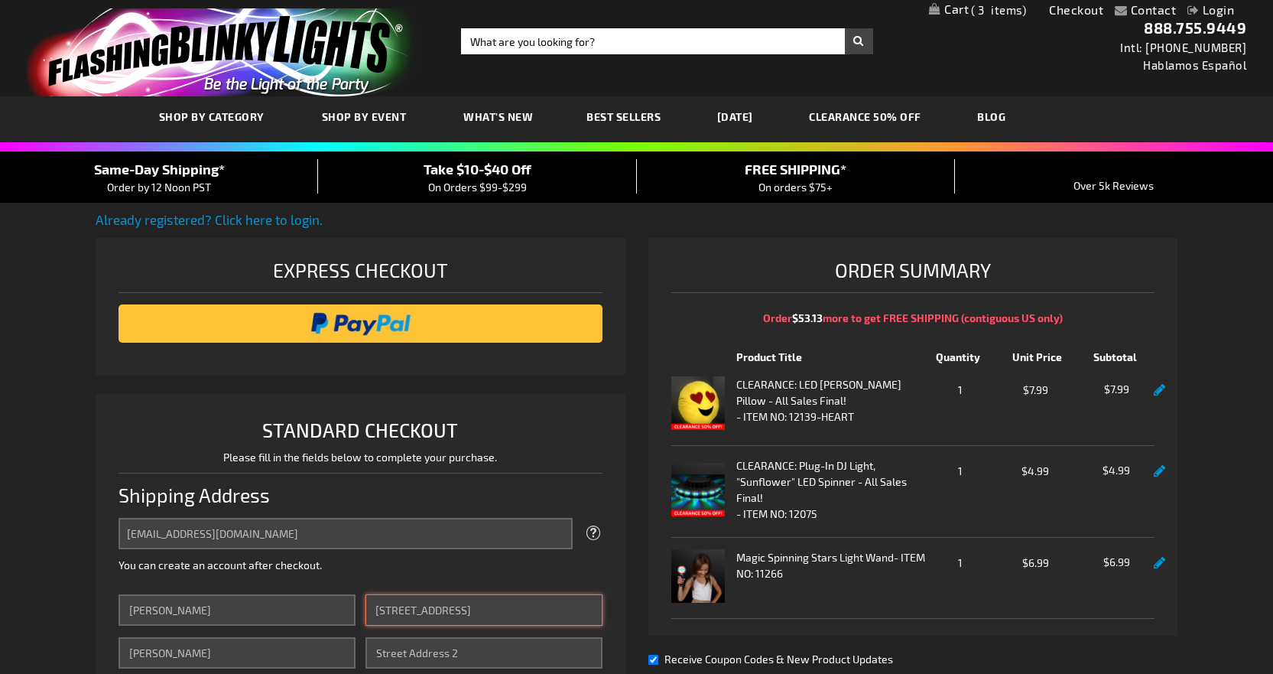
type input "Miami"
select select "18"
type input "33157"
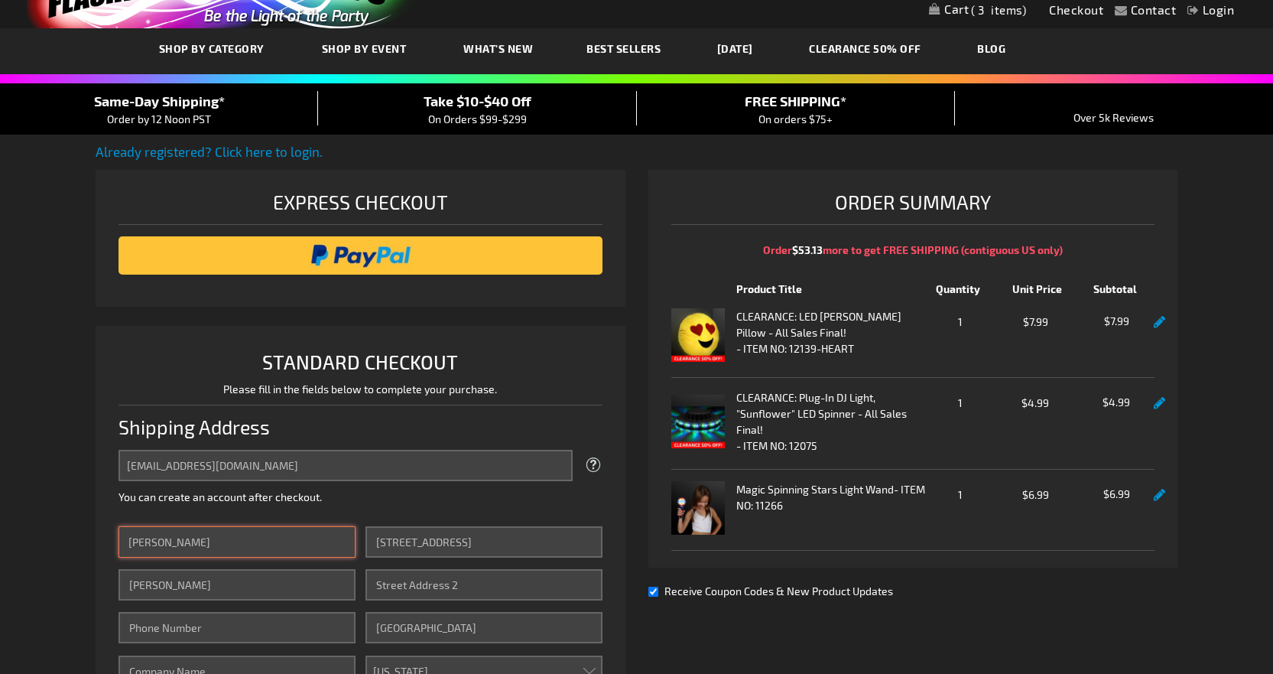
scroll to position [229, 0]
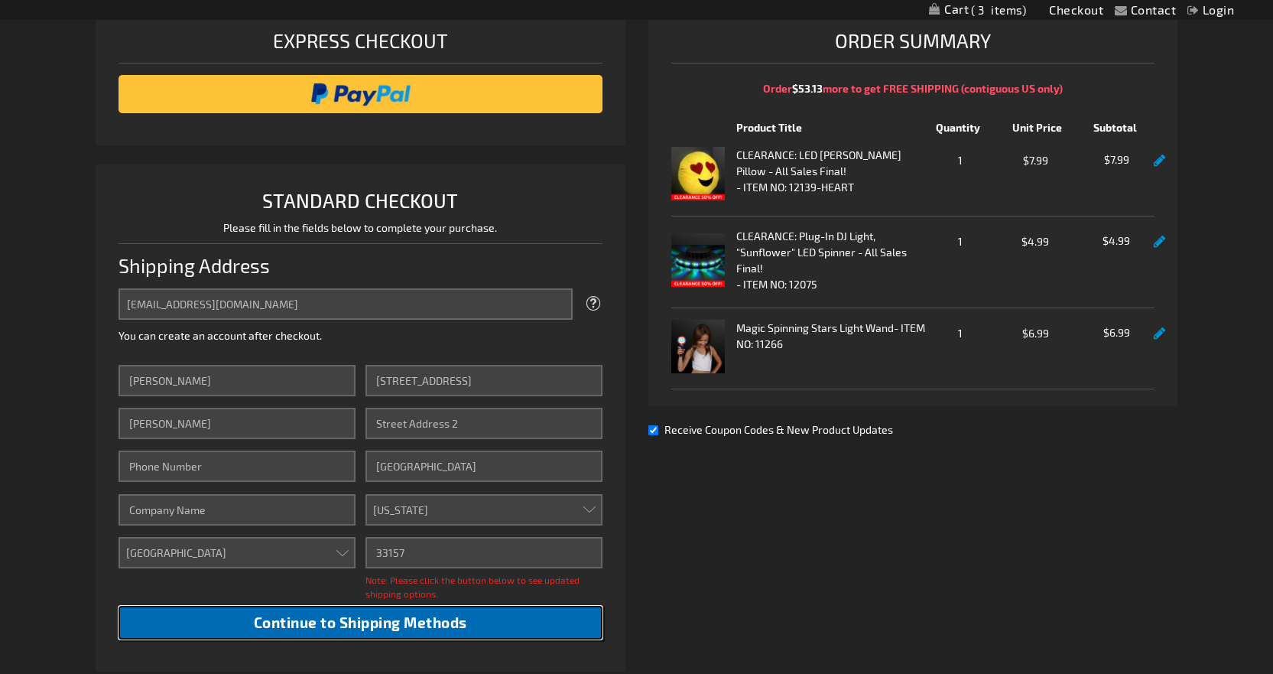
click at [318, 618] on span "Continue to Shipping Methods" at bounding box center [360, 622] width 213 height 18
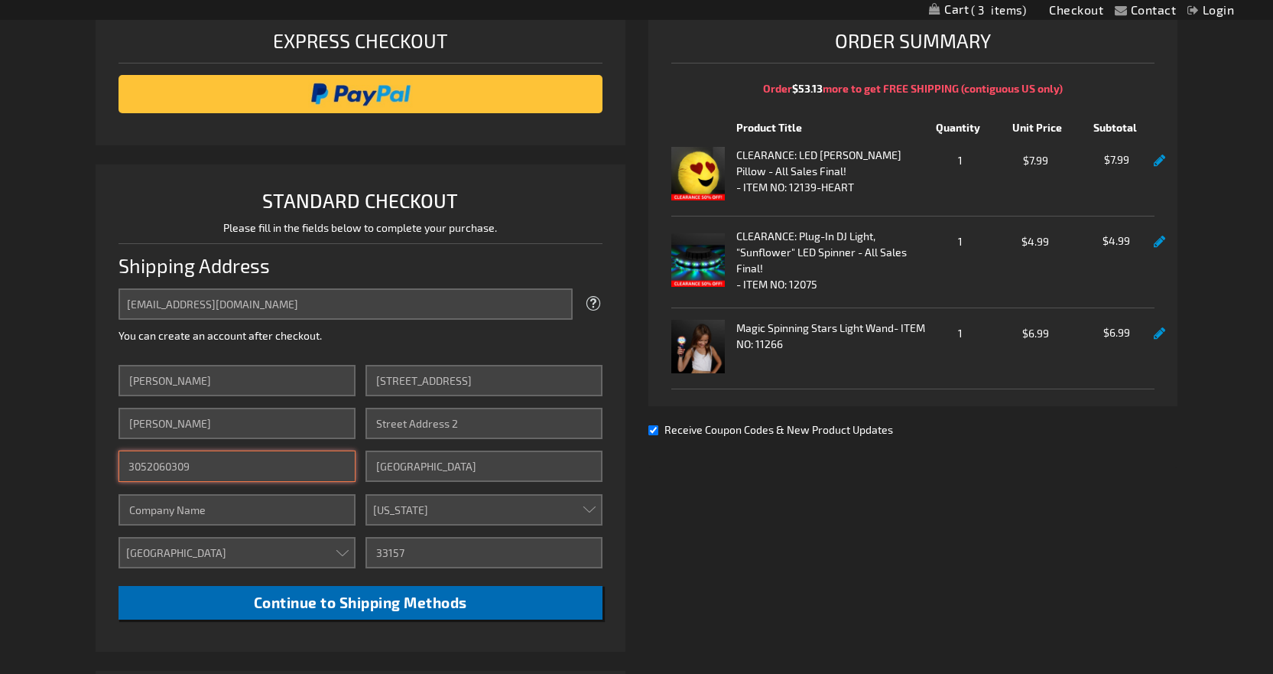
type input "3052060309"
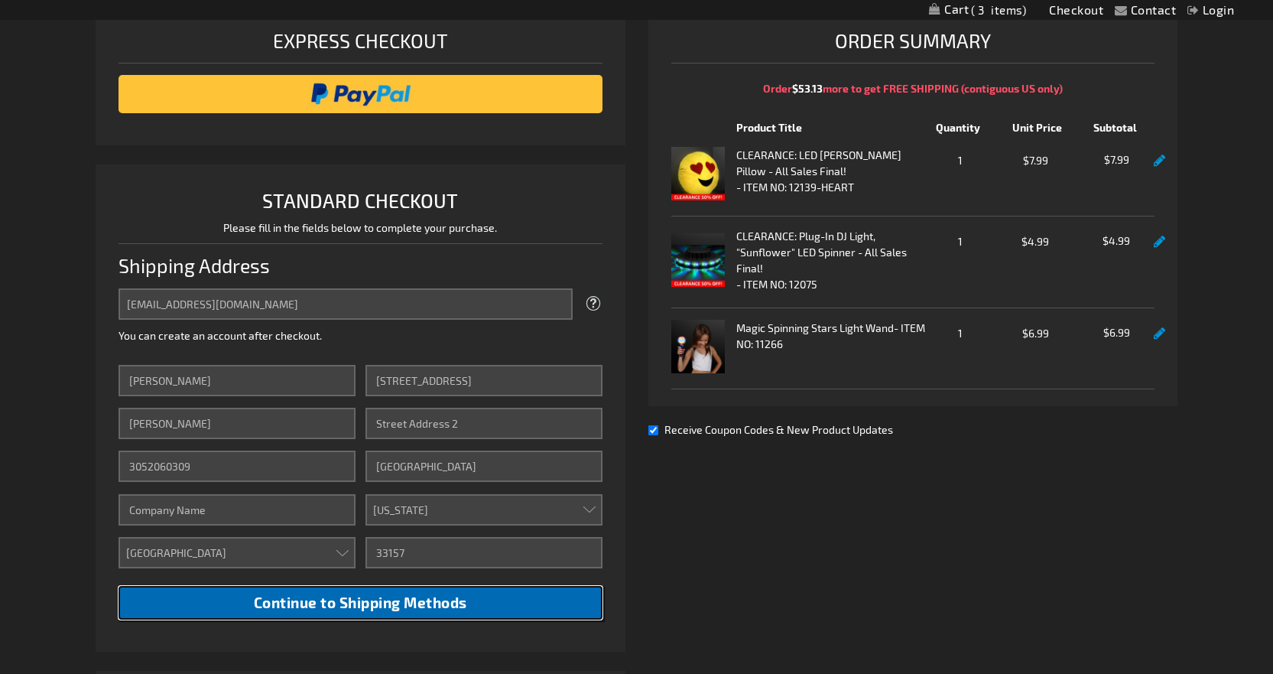
click at [326, 600] on span "Continue to Shipping Methods" at bounding box center [360, 602] width 213 height 18
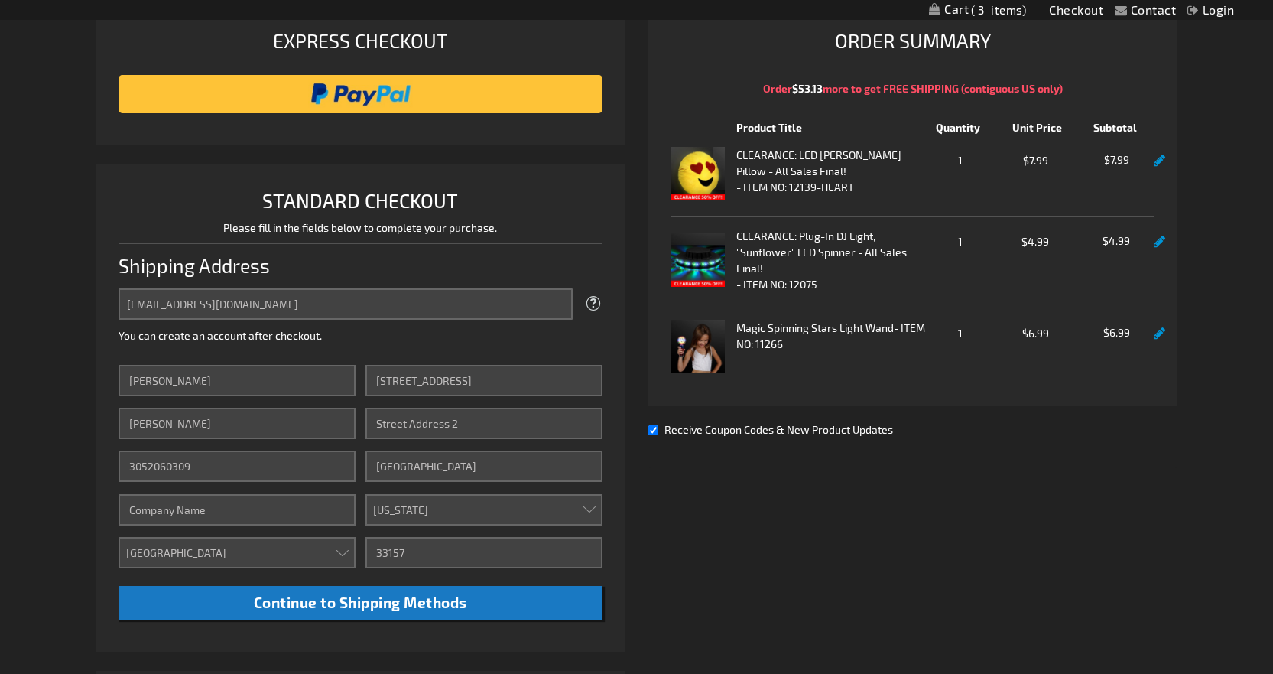
click at [652, 425] on div "Receive Coupon Codes & New Product Updates" at bounding box center [913, 429] width 530 height 16
click at [652, 431] on input "Receive Coupon Codes & New Product Updates" at bounding box center [653, 430] width 10 height 10
checkbox input "false"
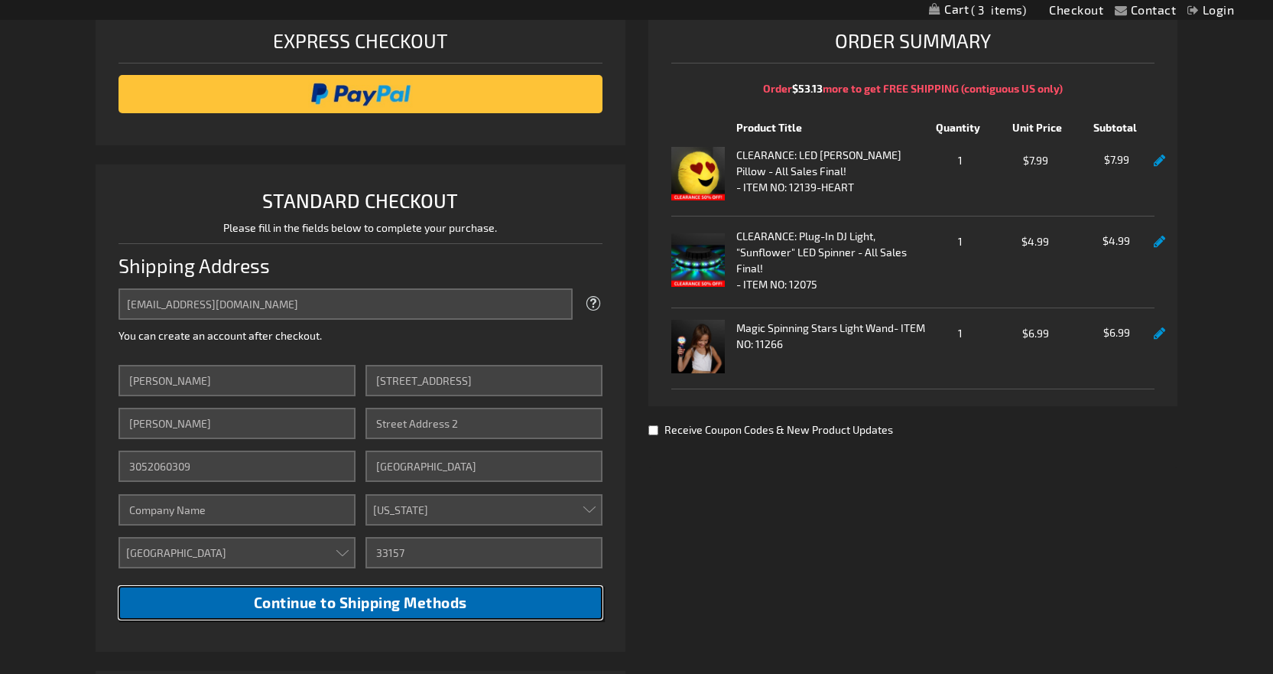
click at [319, 598] on span "Continue to Shipping Methods" at bounding box center [360, 602] width 213 height 18
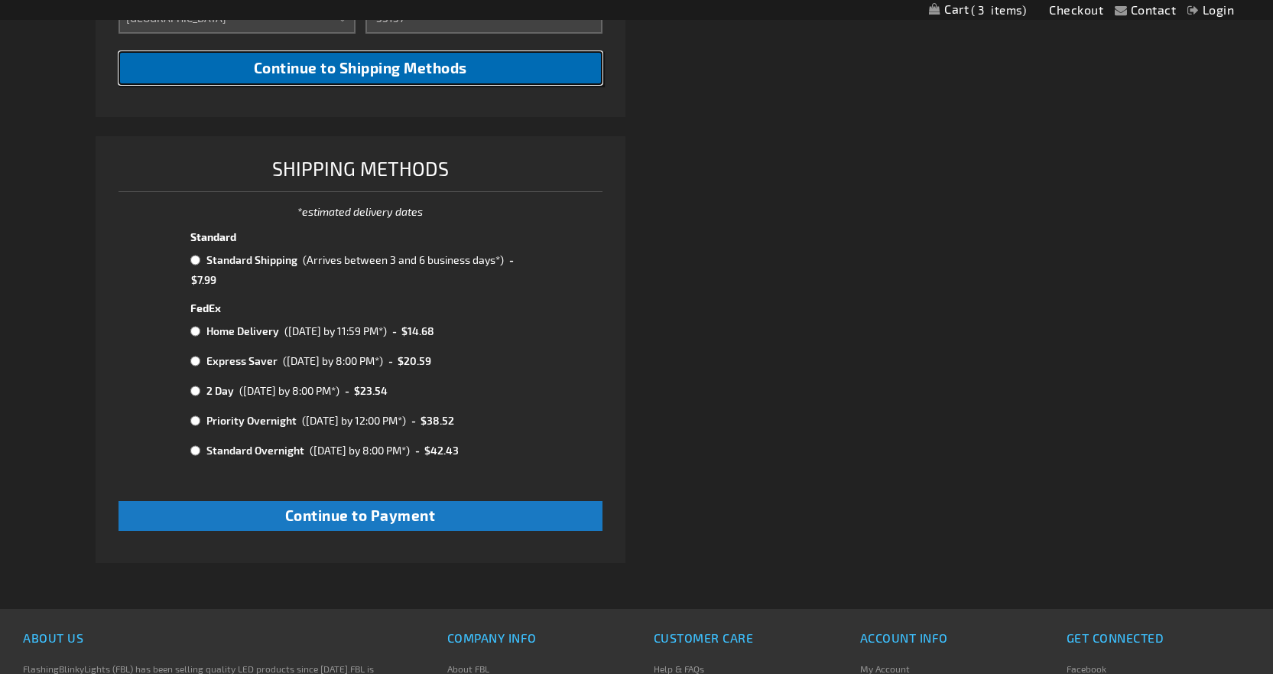
scroll to position [765, 0]
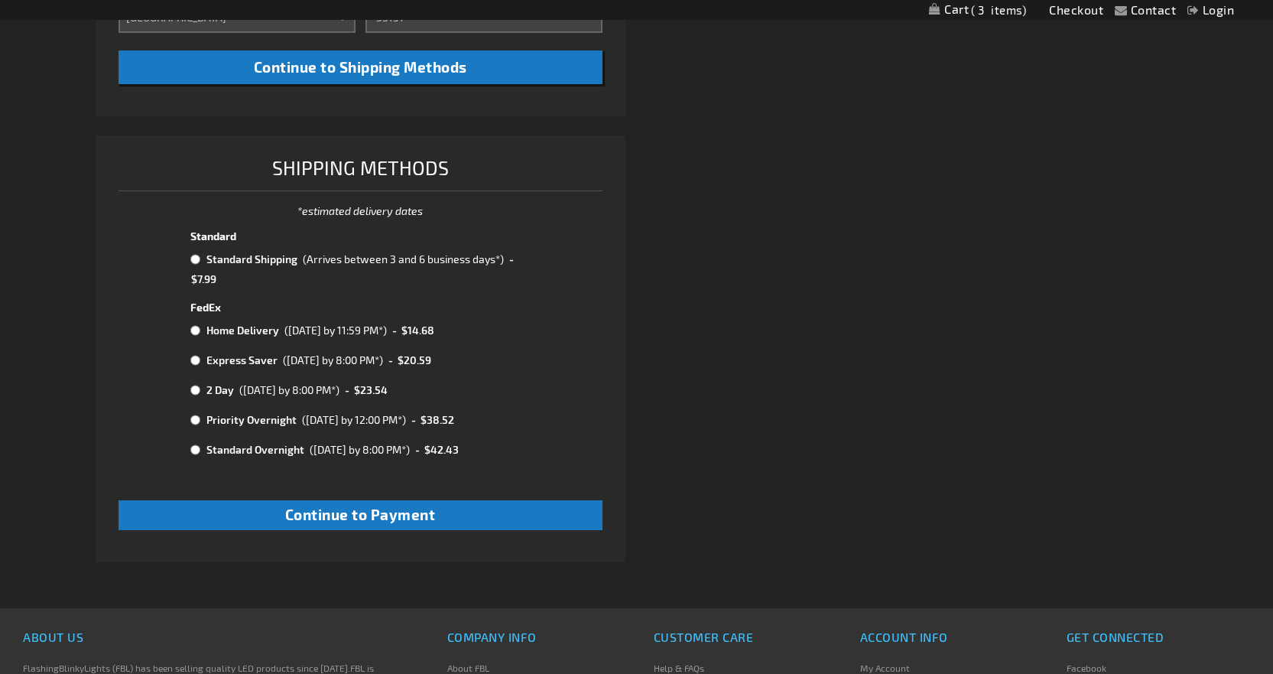
click at [194, 252] on td at bounding box center [196, 259] width 12 height 20
radio input "true"
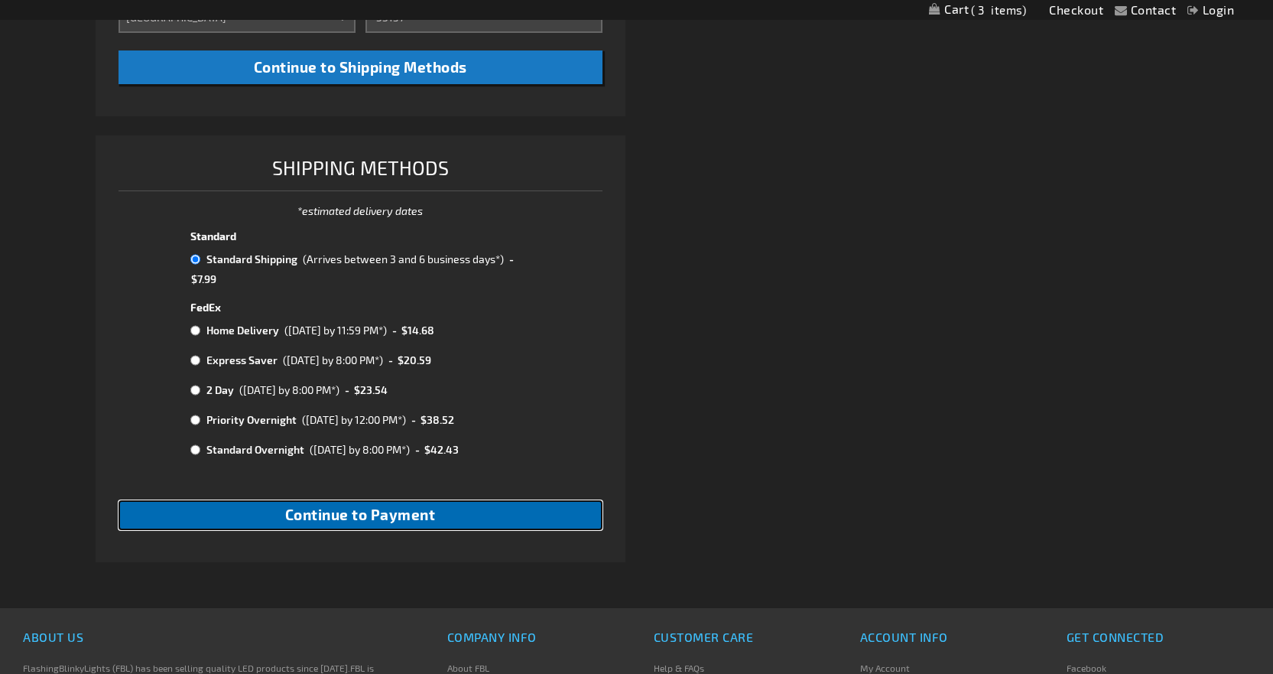
click at [333, 517] on span "Continue to Payment" at bounding box center [360, 514] width 151 height 18
checkbox input "true"
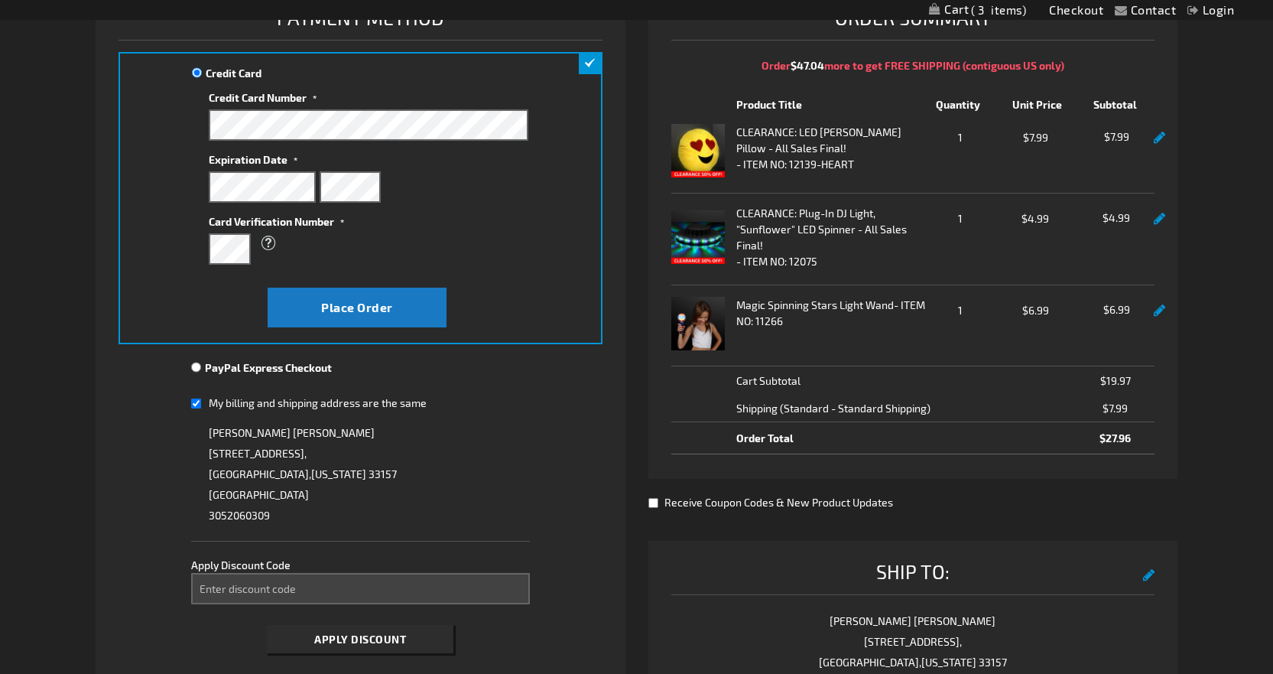
scroll to position [306, 0]
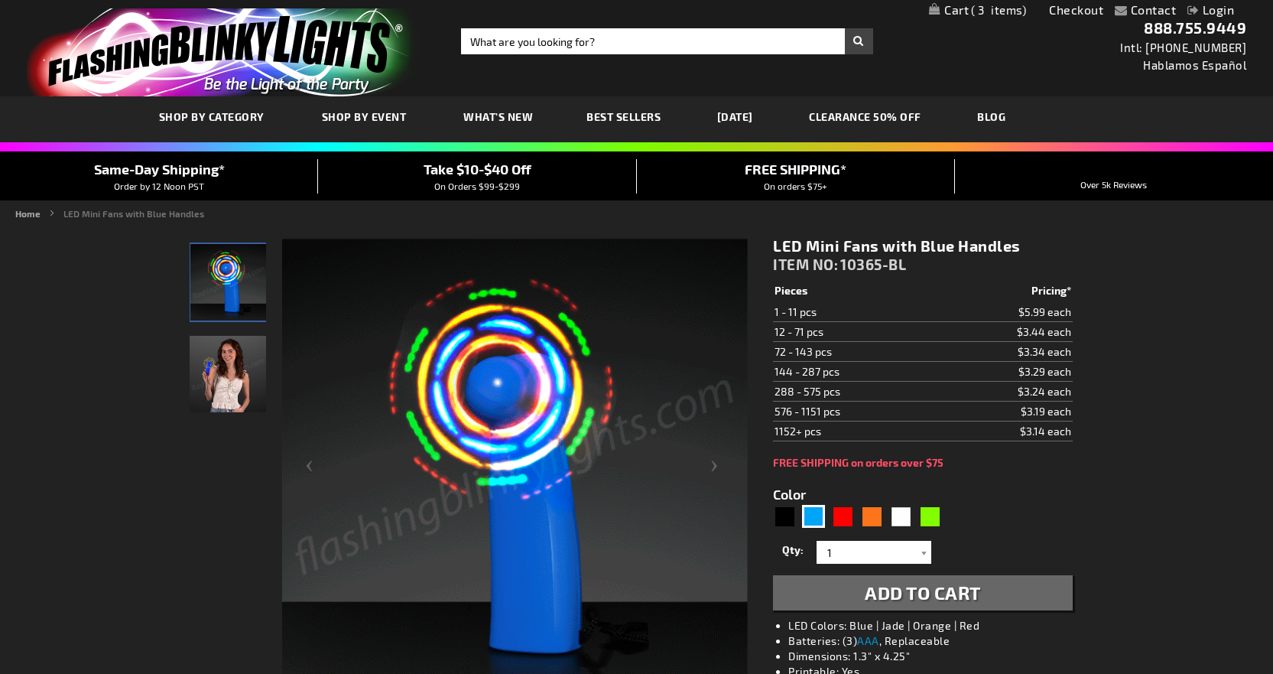
click at [214, 375] on img "Woman displaying Bue LED Light Up Mini Fan" at bounding box center [228, 374] width 76 height 76
